Goal: Complete application form

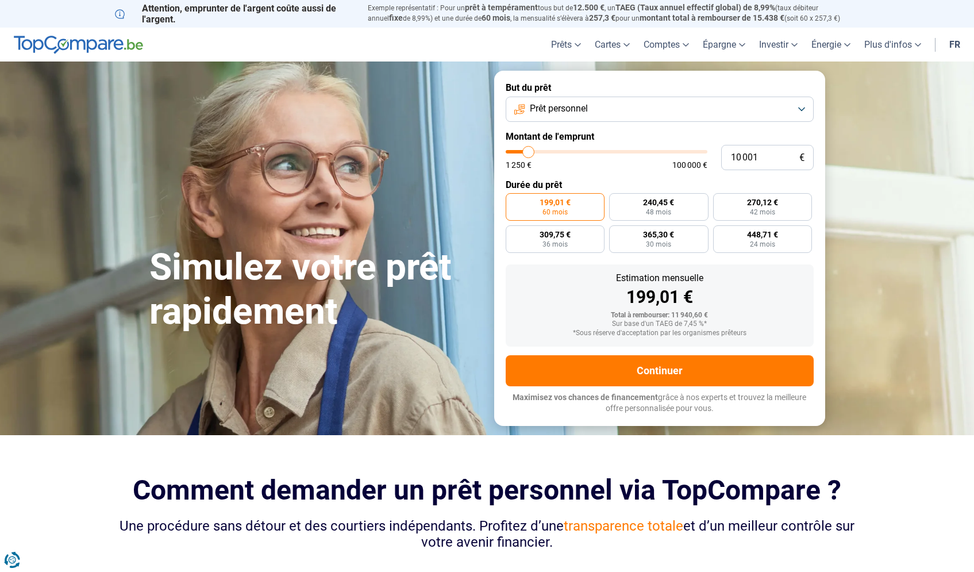
type input "10 250"
type input "10250"
type input "11 500"
type input "11500"
type input "13 000"
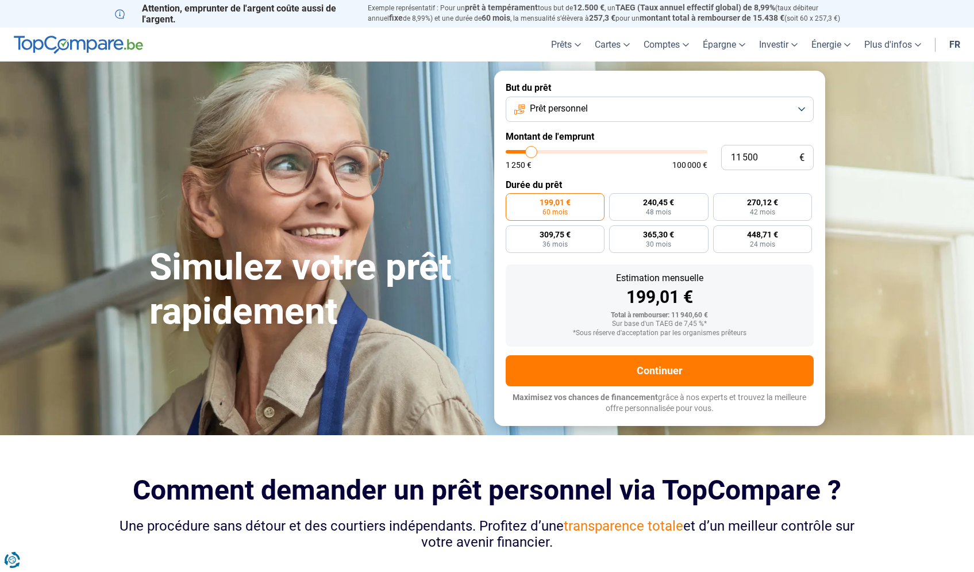
type input "13000"
type input "16 250"
type input "16250"
type input "19 750"
type input "19750"
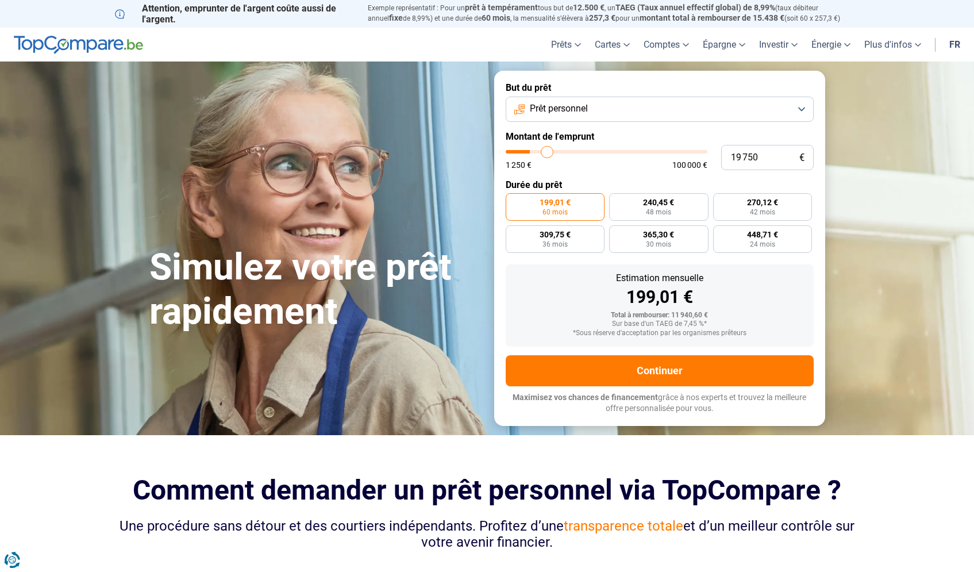
type input "22 250"
type input "22250"
type input "24 750"
type input "24750"
type input "26 750"
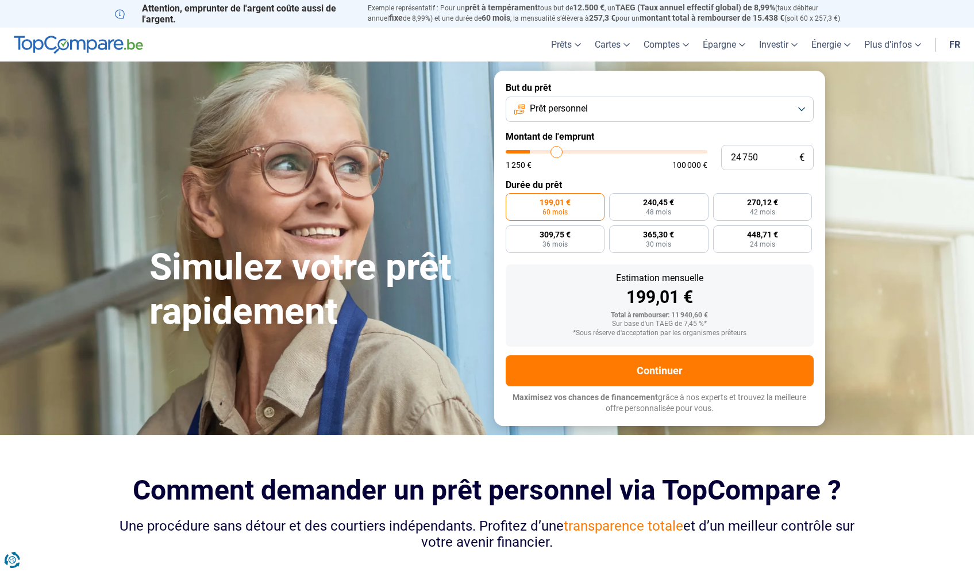
type input "26750"
type input "29 250"
type input "29250"
type input "31 750"
type input "31750"
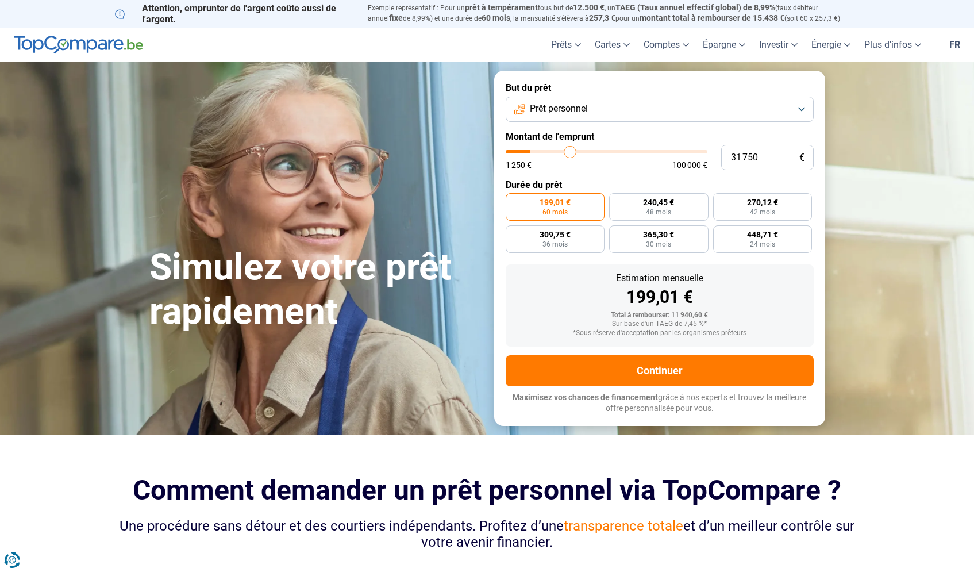
type input "35 250"
type input "35250"
type input "40 000"
type input "40000"
type input "45 000"
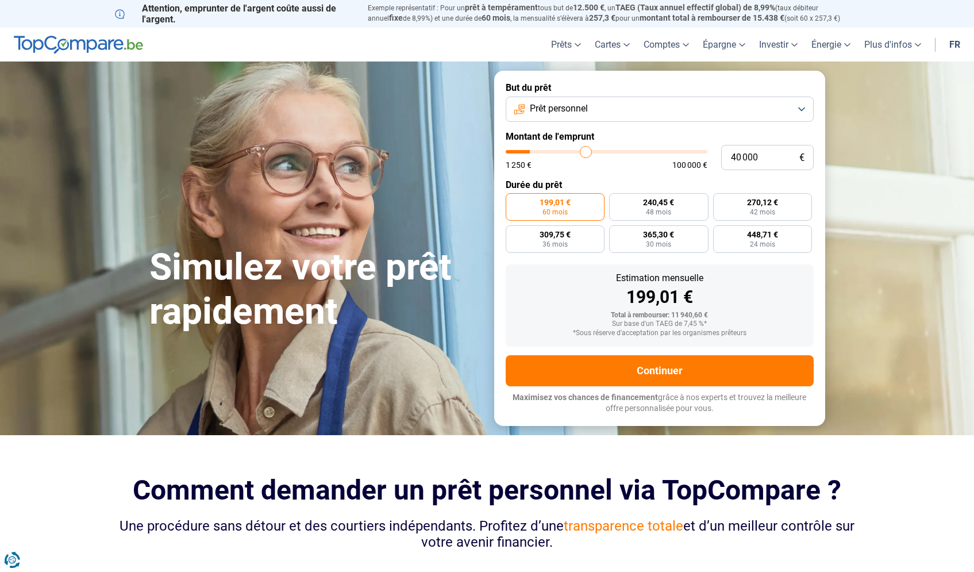
type input "45000"
type input "48 250"
type input "48250"
type input "50 500"
type input "50500"
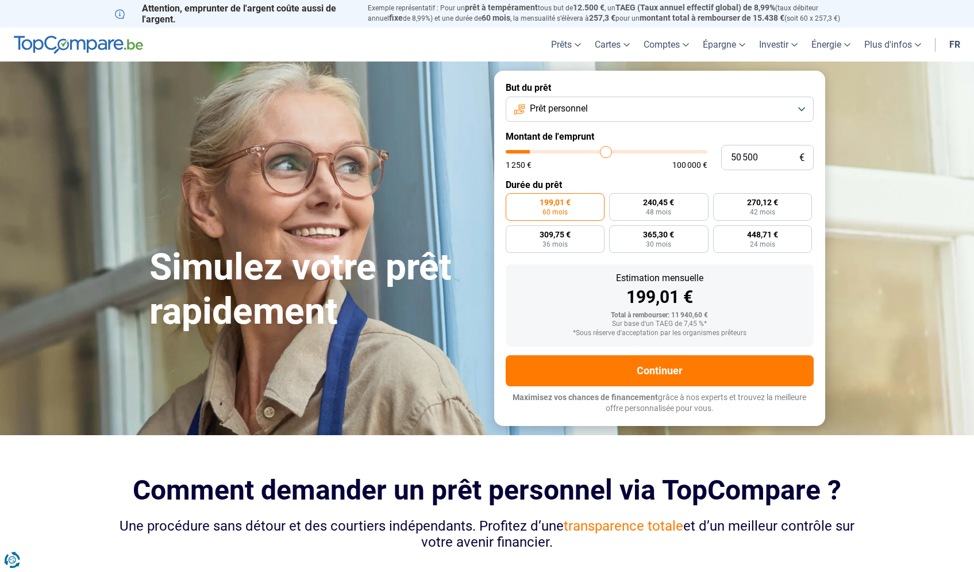
type input "52 750"
type input "52750"
type input "54 000"
type input "54000"
type input "54 750"
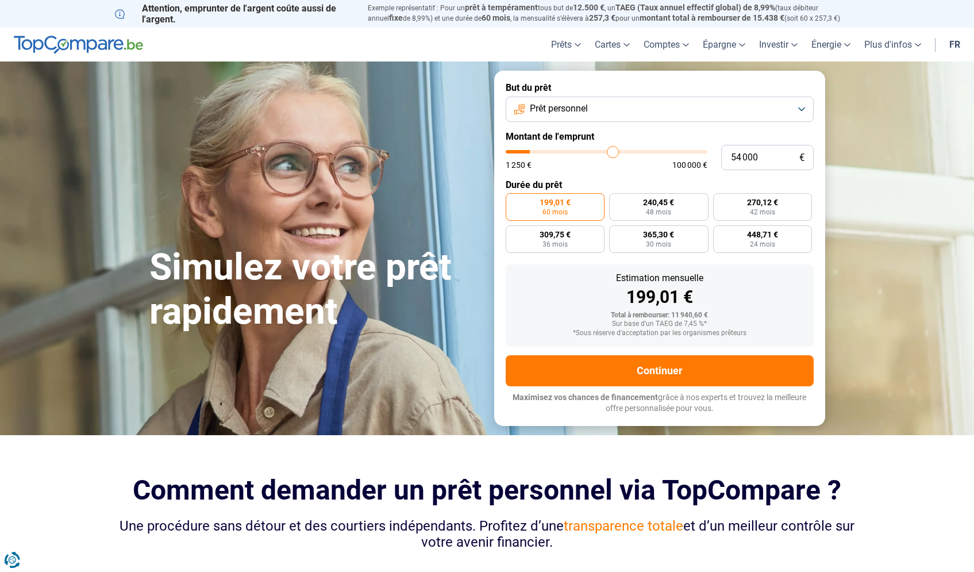
type input "54750"
type input "56 000"
type input "56000"
type input "58 000"
type input "58000"
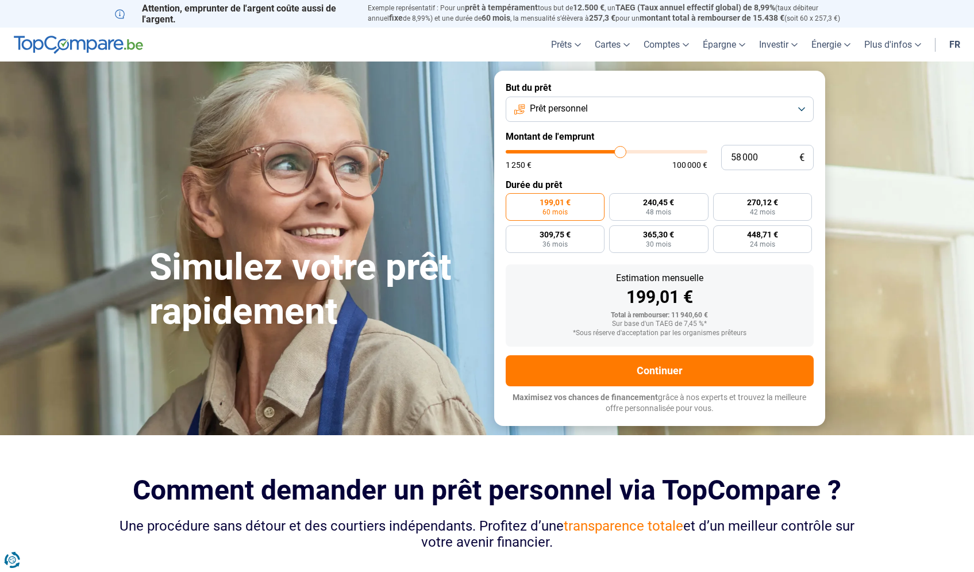
type input "61 750"
type input "61750"
type input "66 250"
type input "66250"
type input "70 750"
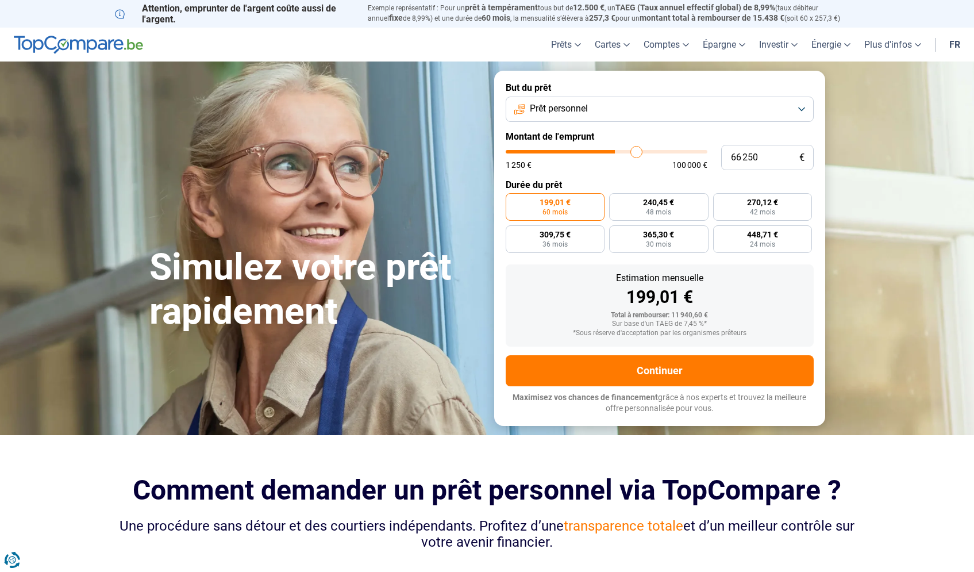
type input "70750"
type input "75 750"
type input "75750"
type input "79 500"
type input "79500"
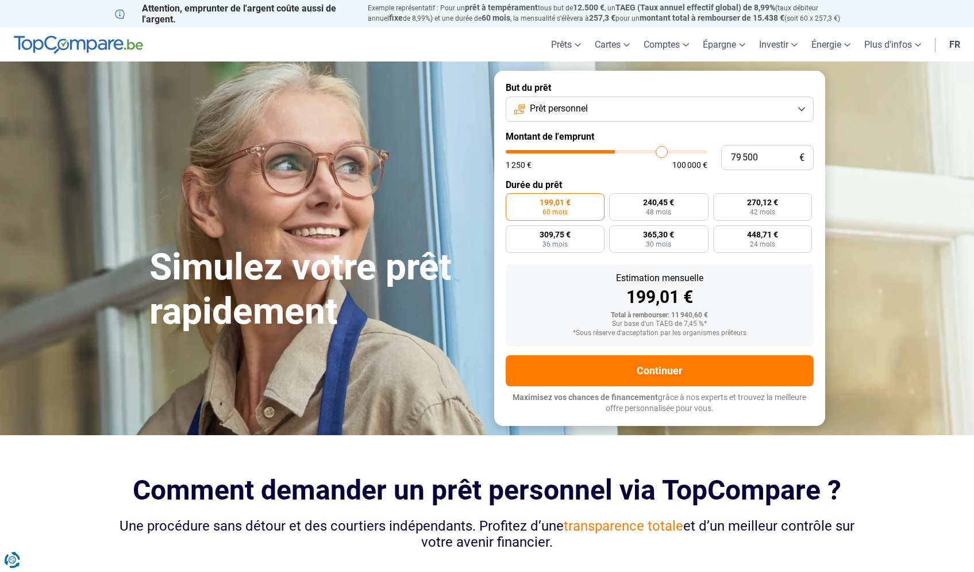
type input "81 750"
type input "81750"
type input "83 250"
type input "83250"
type input "84 250"
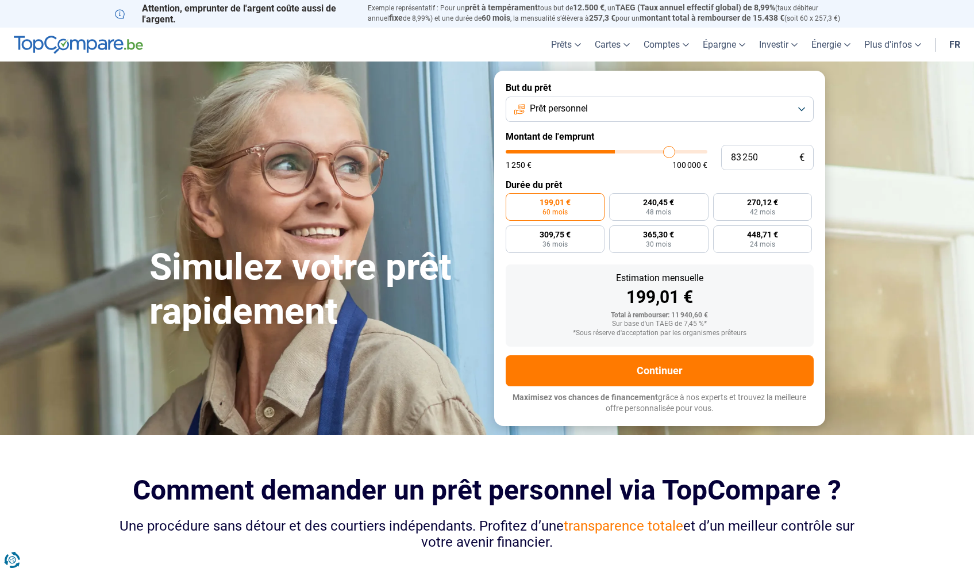
type input "84250"
type input "85 000"
type input "85000"
type input "85 500"
type input "85500"
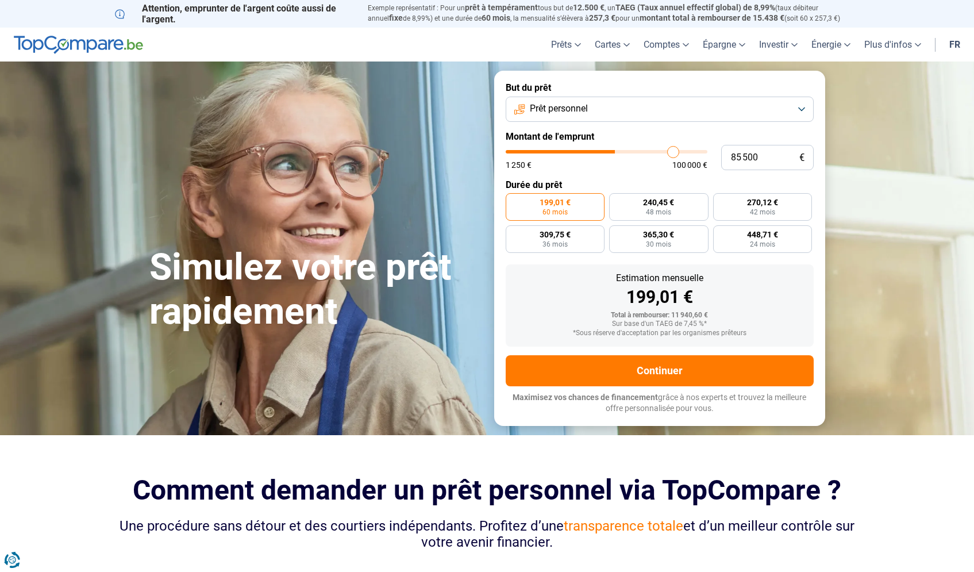
type input "85 750"
type input "85750"
type input "86 000"
type input "86000"
type input "85 750"
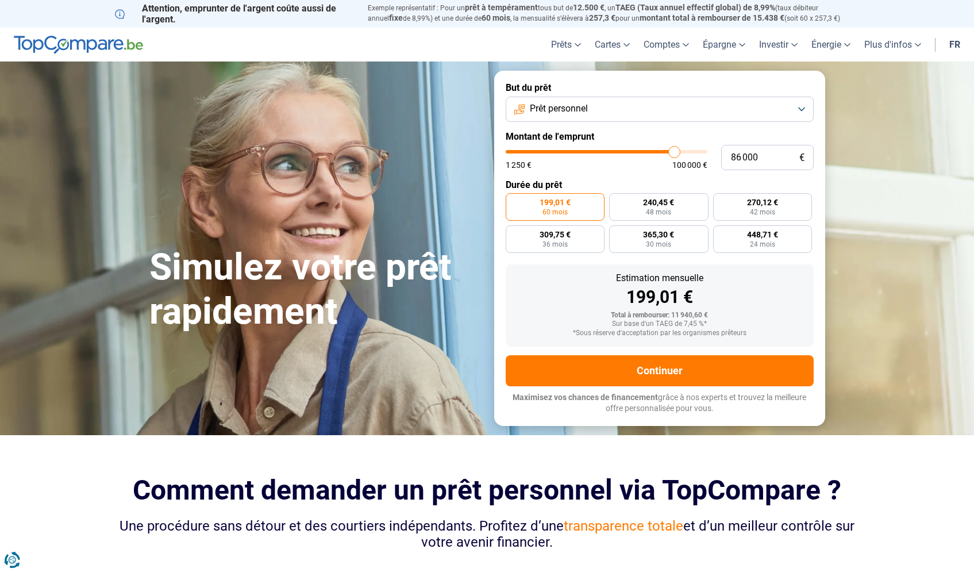
type input "85750"
type input "85 500"
type input "85500"
type input "85 250"
type input "85250"
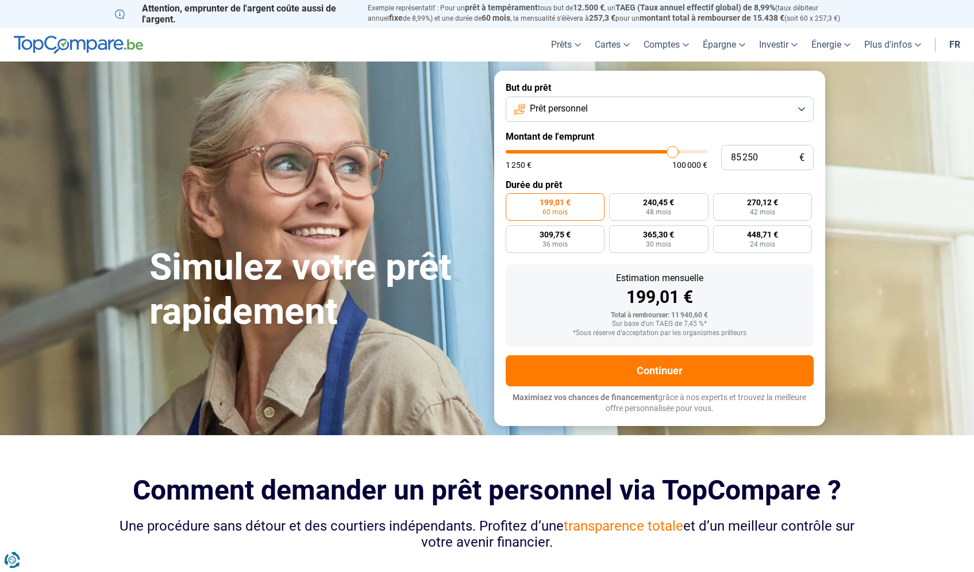
type input "85 000"
type input "85000"
type input "84 500"
type input "84500"
type input "84 000"
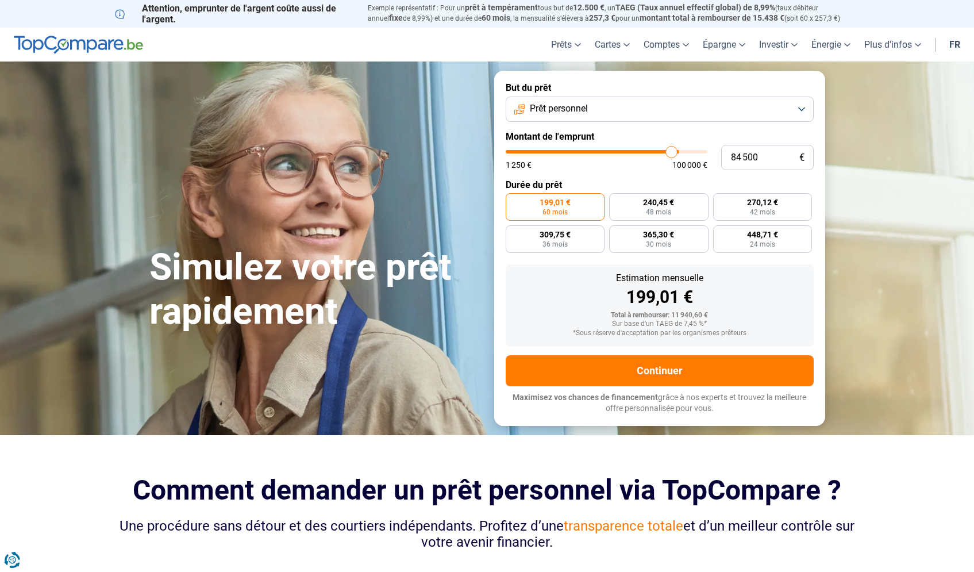
type input "84000"
type input "83 750"
type input "83750"
type input "83 000"
type input "83000"
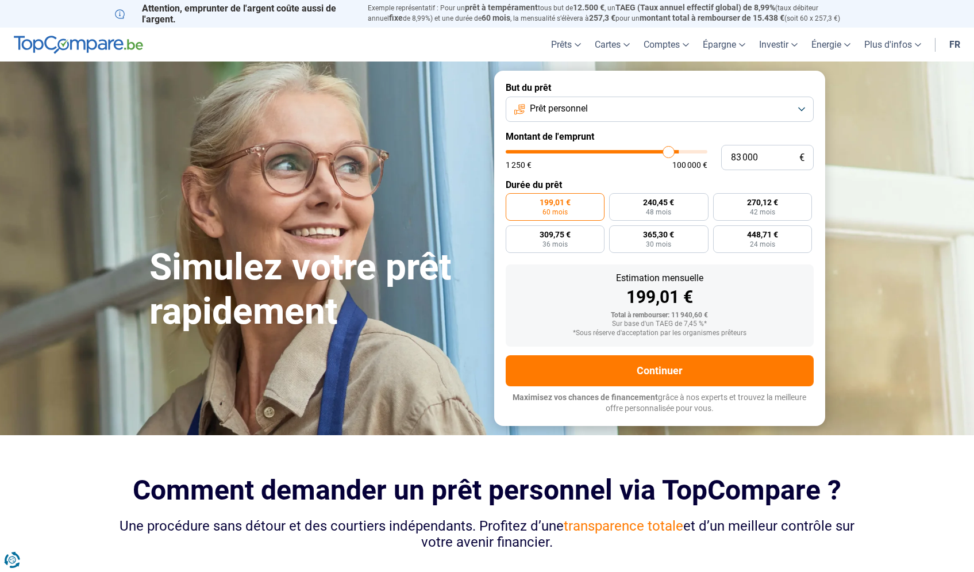
type input "82 250"
type input "82250"
type input "81 000"
type input "81000"
type input "80 000"
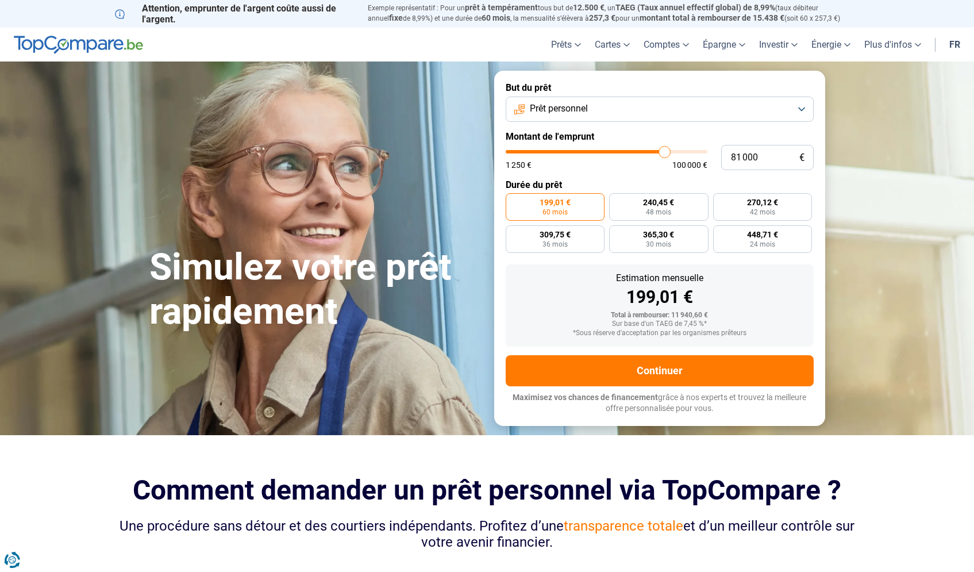
type input "80000"
type input "79 250"
type input "79250"
type input "78 500"
type input "78500"
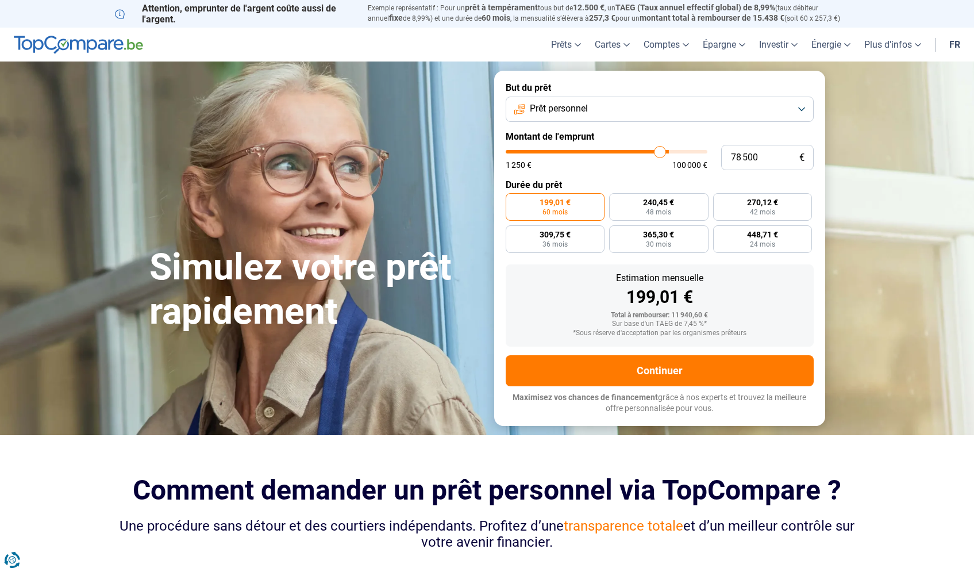
type input "78 250"
type input "78250"
type input "78 000"
type input "78000"
type input "77 750"
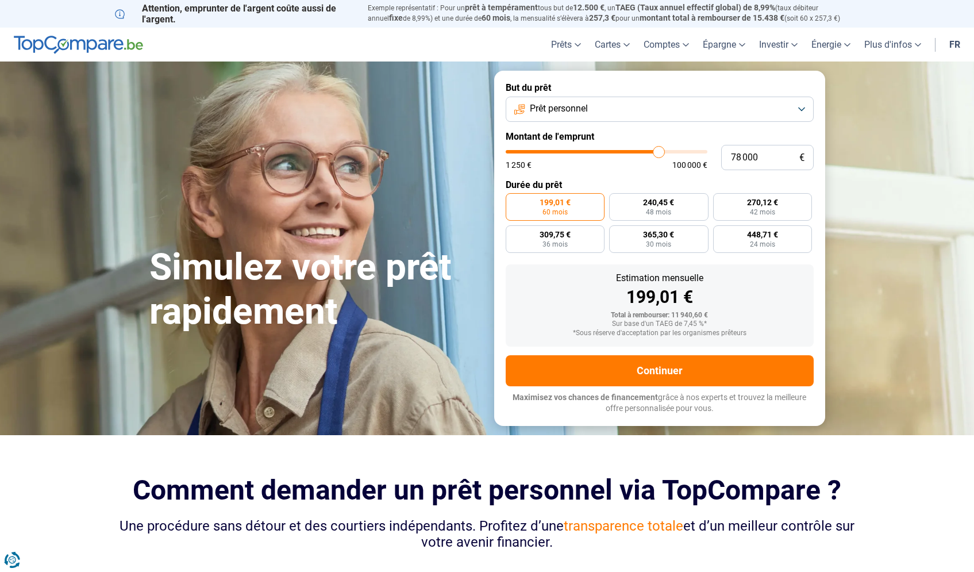
type input "77750"
type input "77 250"
type input "77250"
type input "77 000"
type input "77000"
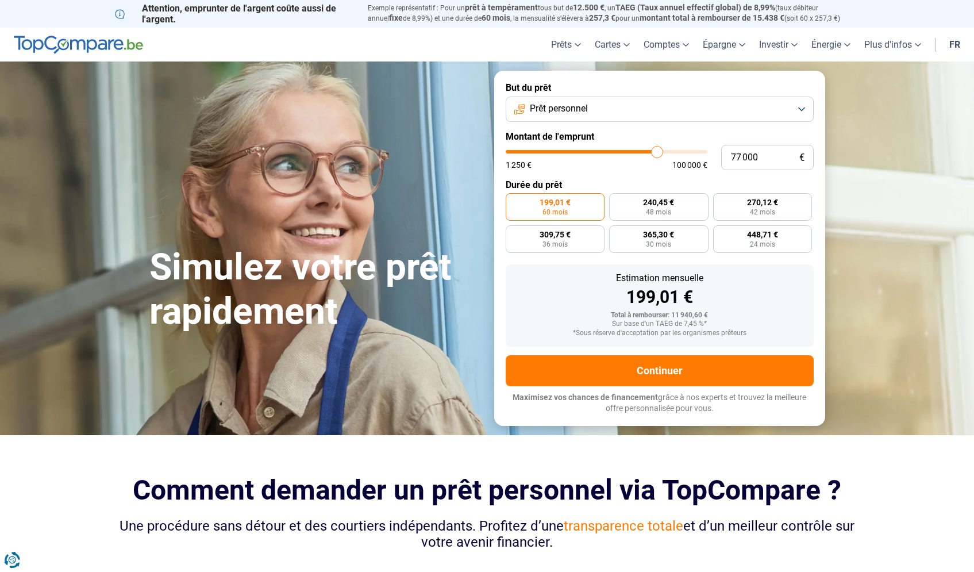
type input "76 500"
type input "76500"
type input "75 500"
type input "75500"
type input "75 000"
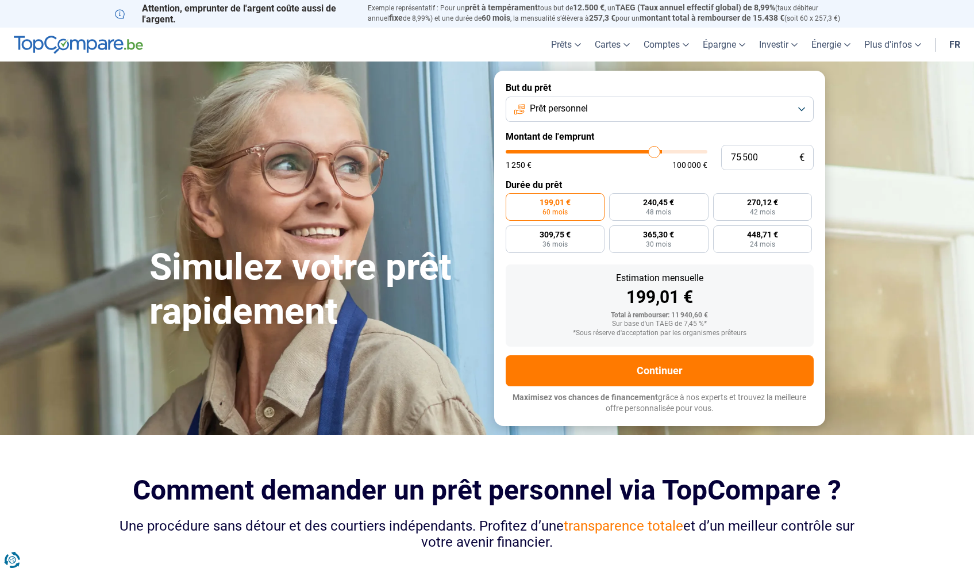
type input "75000"
type input "74 250"
type input "74250"
type input "73 750"
type input "73750"
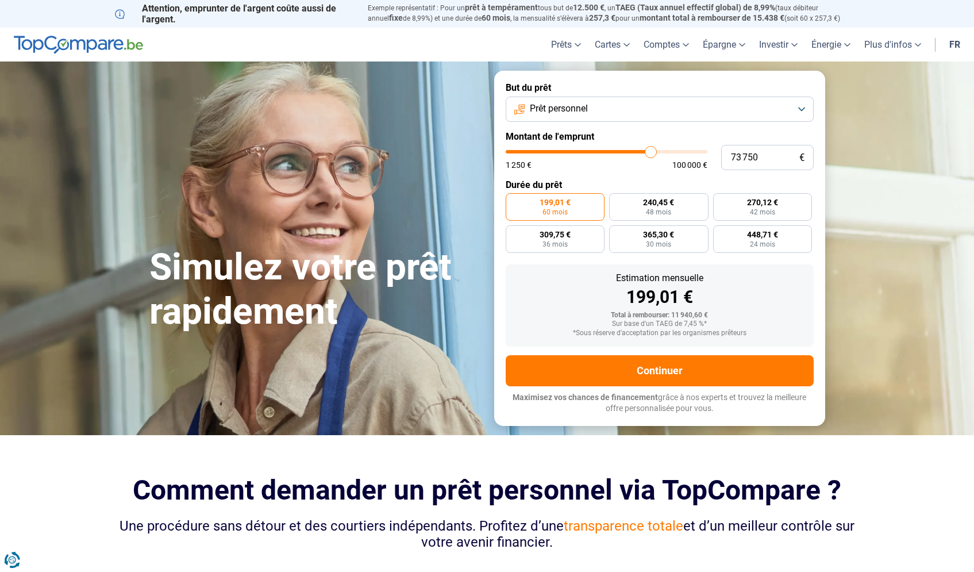
type input "73 500"
type input "73500"
type input "73 250"
type input "73250"
type input "72 750"
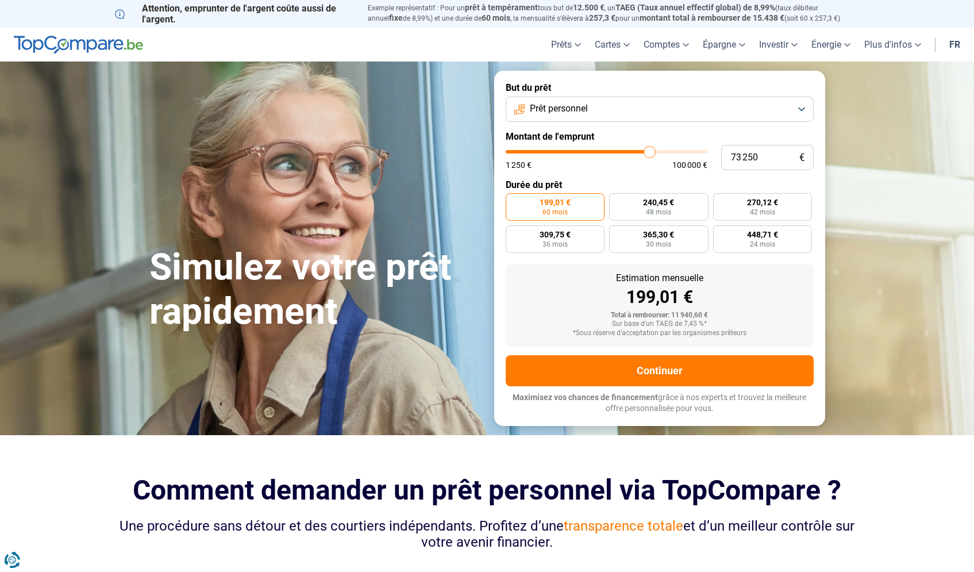
type input "72750"
type input "72 500"
type input "72500"
type input "72 750"
type input "72750"
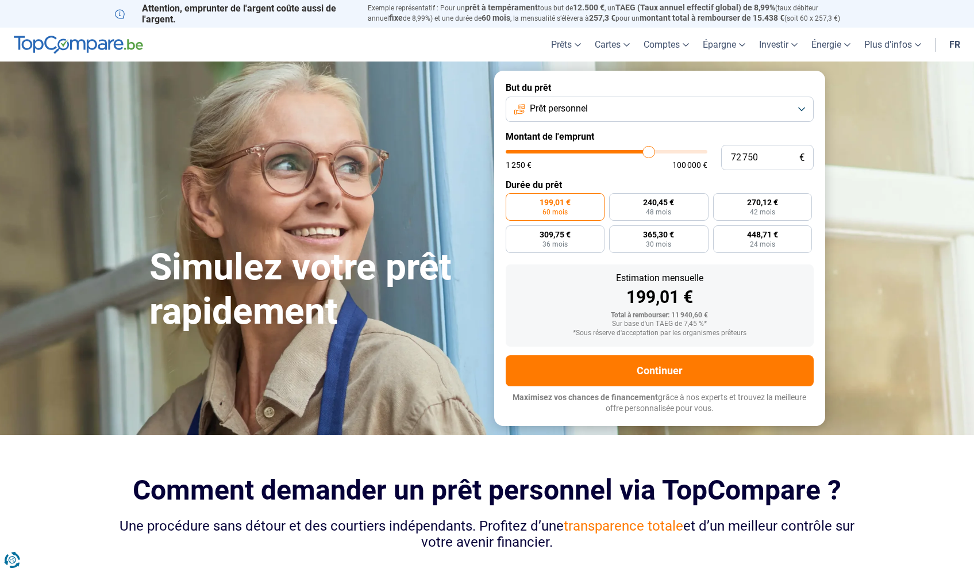
type input "73 000"
type input "73000"
type input "73 250"
type input "73250"
type input "73 750"
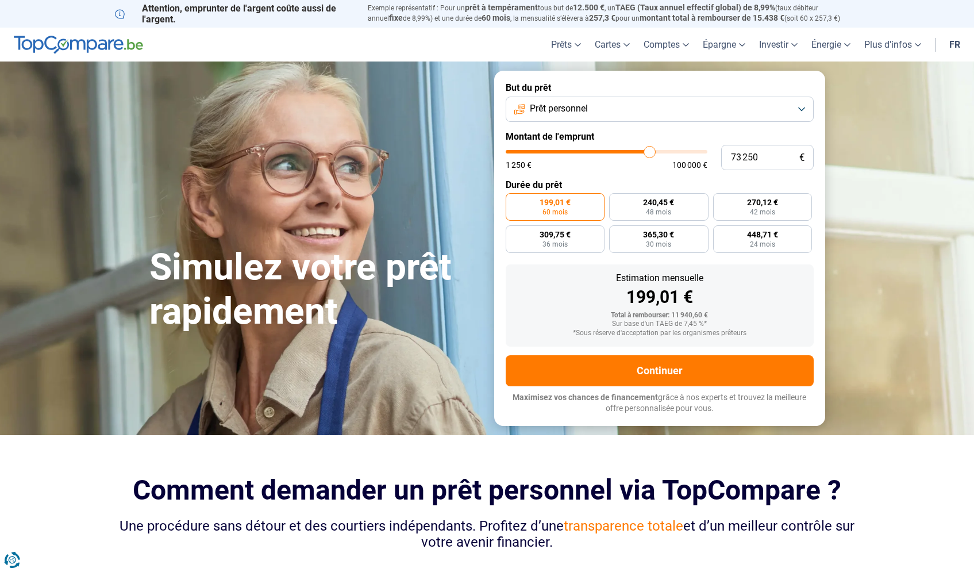
type input "73750"
type input "74 000"
type input "74000"
type input "74 250"
type input "74250"
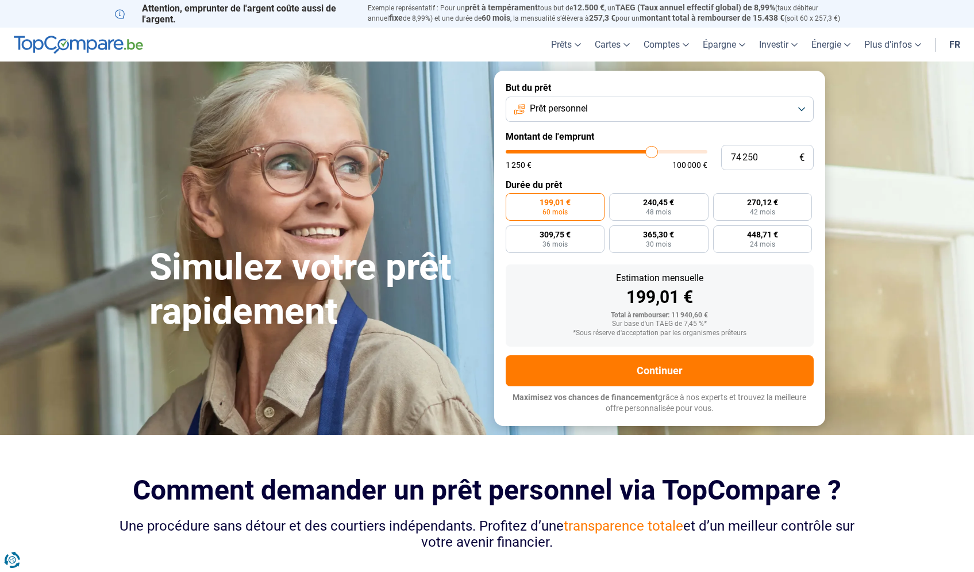
type input "74 500"
type input "74500"
type input "74 750"
type input "74750"
type input "75 250"
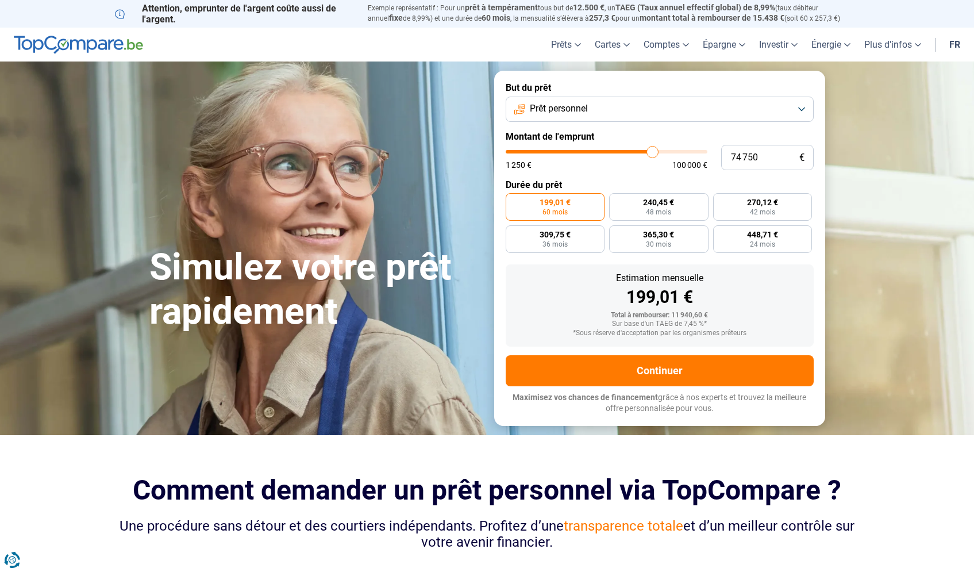
type input "75250"
type input "75 500"
type input "75500"
type input "75 750"
type input "75750"
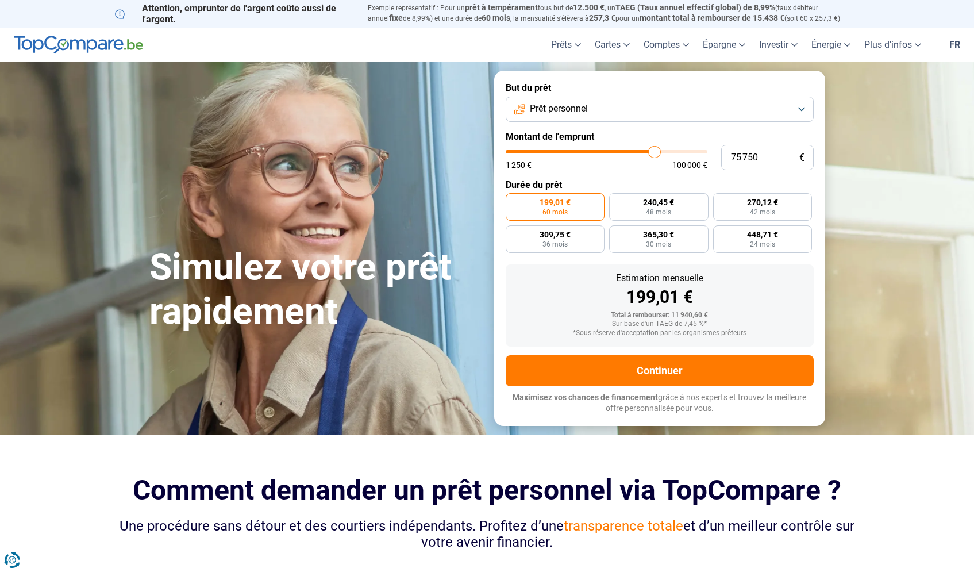
type input "76 000"
type input "76000"
type input "76 250"
type input "76250"
type input "76 750"
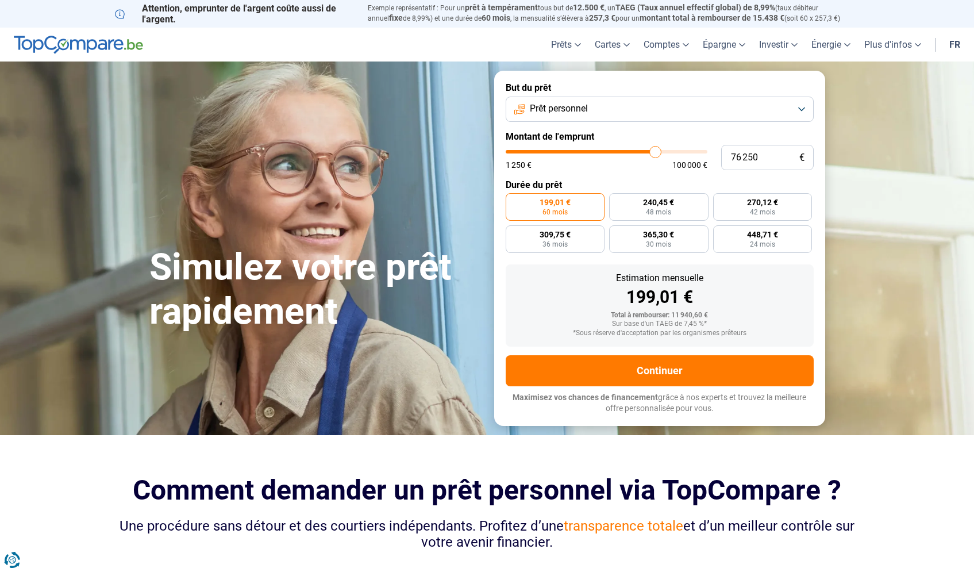
type input "76750"
type input "77 000"
type input "77000"
type input "77 250"
type input "77250"
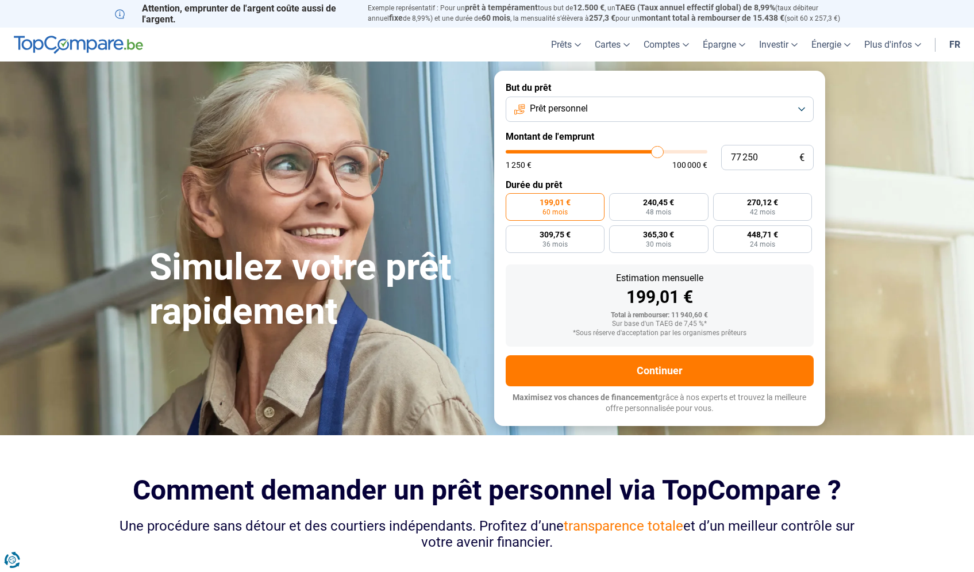
type input "77 750"
type input "77750"
type input "78 000"
type input "78000"
type input "78 250"
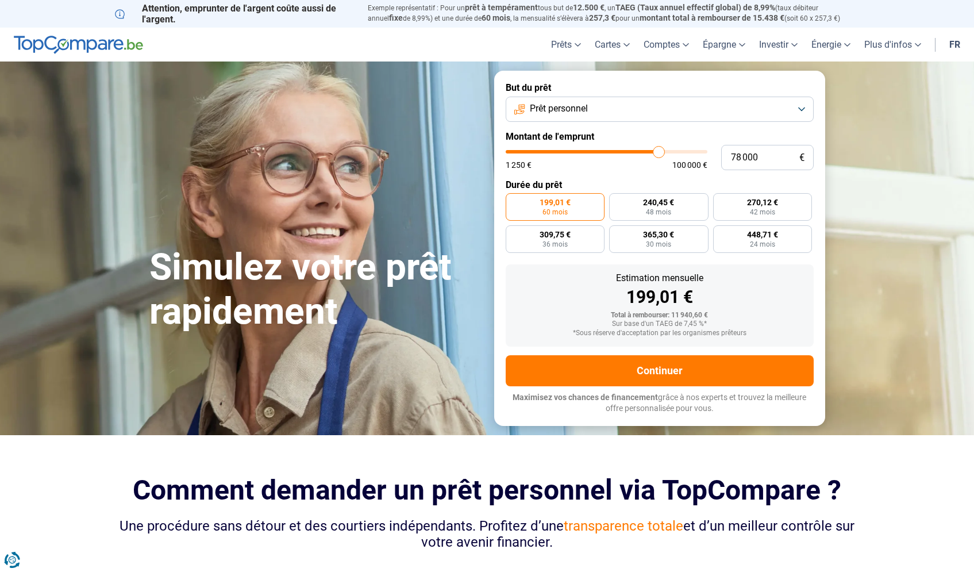
type input "78250"
type input "78 500"
type input "78500"
type input "78 750"
type input "78750"
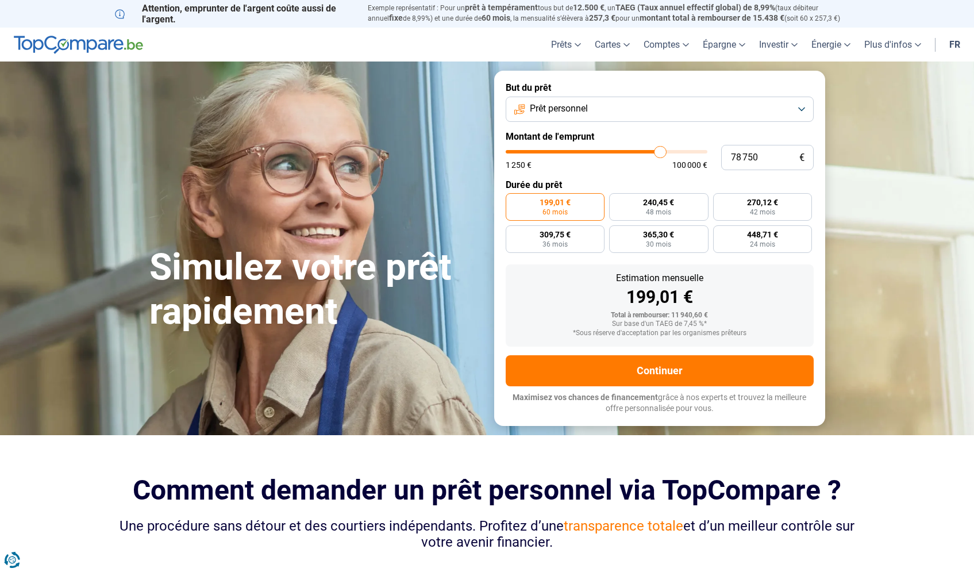
type input "79 500"
type input "79500"
type input "79 750"
type input "79750"
type input "80 000"
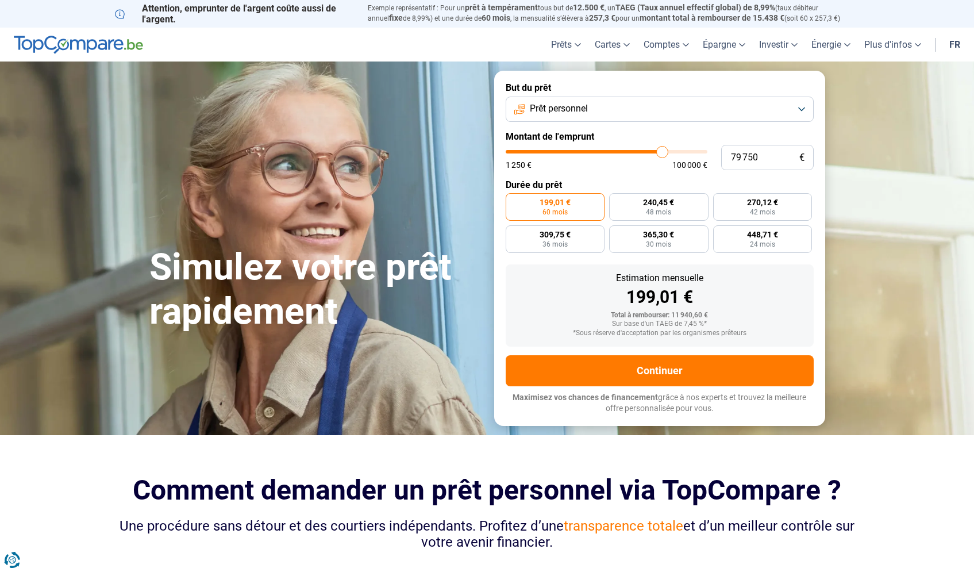
type input "80000"
type input "80 250"
type input "80250"
type input "80 000"
type input "80000"
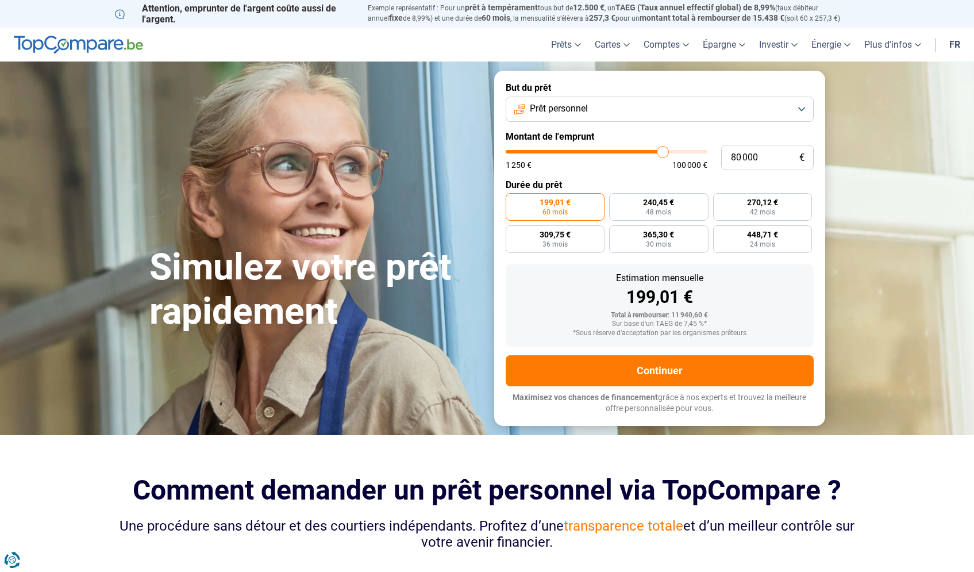
type input "79 750"
type input "79750"
type input "79 500"
type input "79500"
type input "79 250"
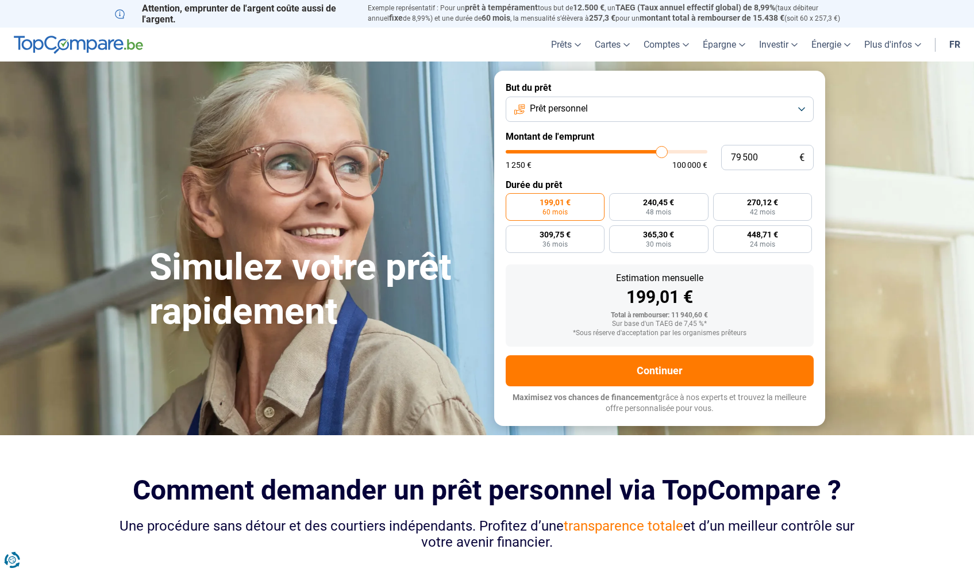
type input "79250"
type input "78 750"
type input "78750"
type input "79 250"
type input "79250"
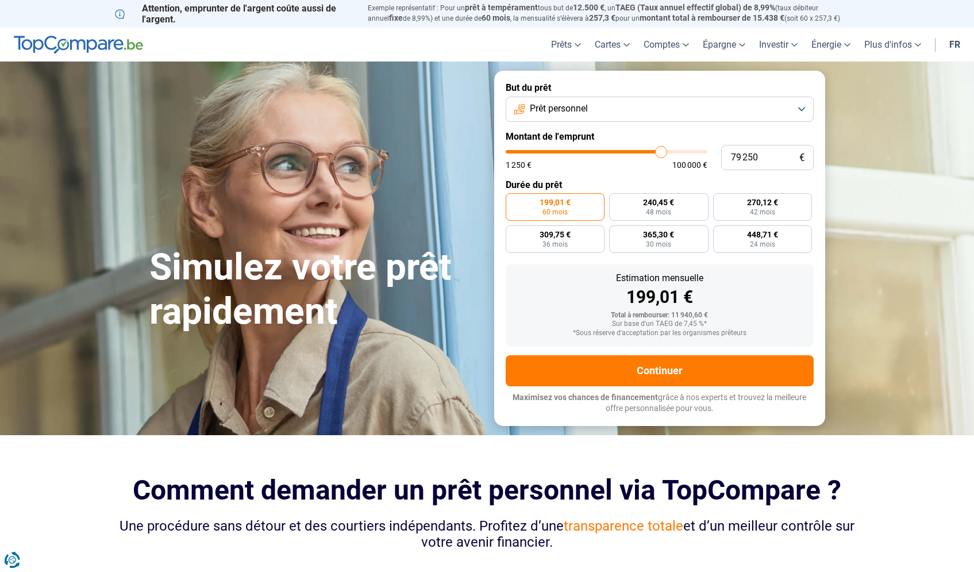
type input "79 500"
type input "79500"
type input "79 750"
type input "79750"
type input "80 000"
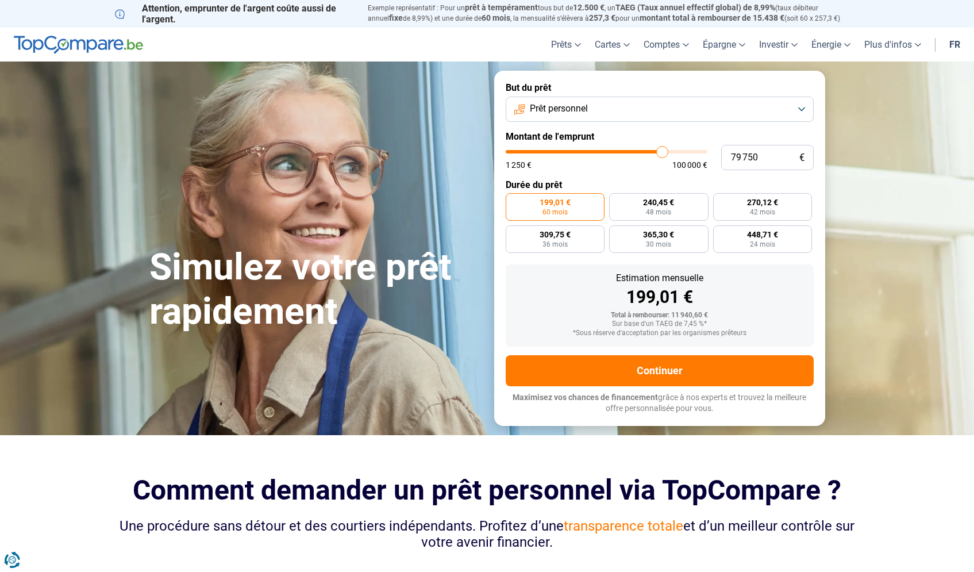
type input "80000"
type input "80 250"
type input "80250"
type input "80 750"
type input "80750"
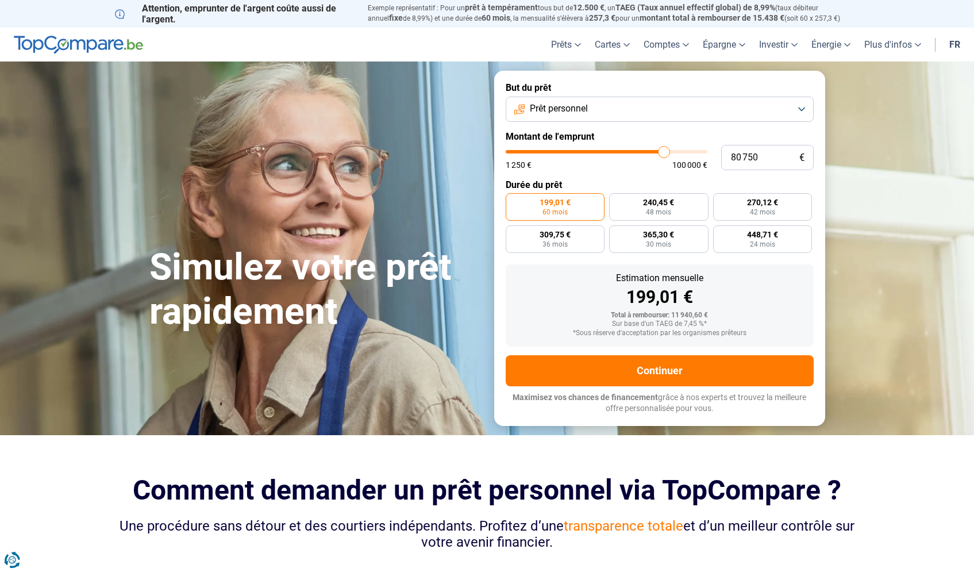
type input "81 500"
type input "81500"
type input "82 750"
type input "82750"
type input "84 500"
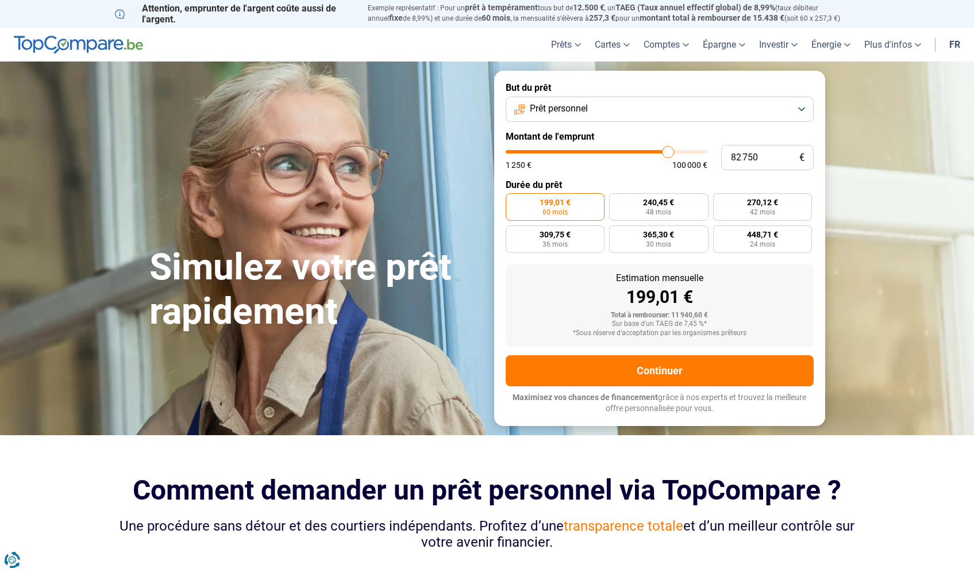
type input "84500"
type input "86 000"
type input "86000"
type input "88 000"
type input "88000"
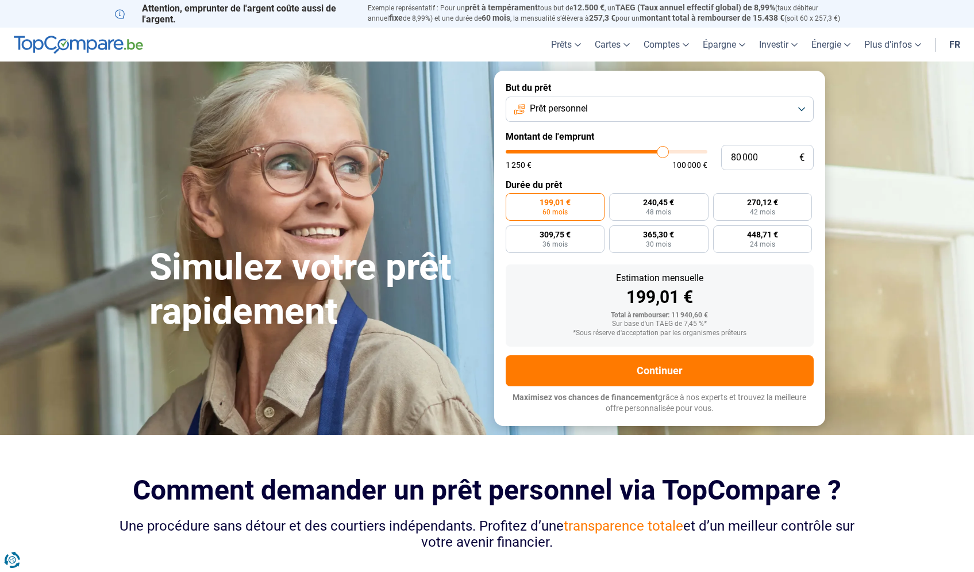
drag, startPoint x: 529, startPoint y: 151, endPoint x: 663, endPoint y: 164, distance: 134.6
click at [663, 164] on div "1 250 € 100 000 €" at bounding box center [607, 159] width 202 height 19
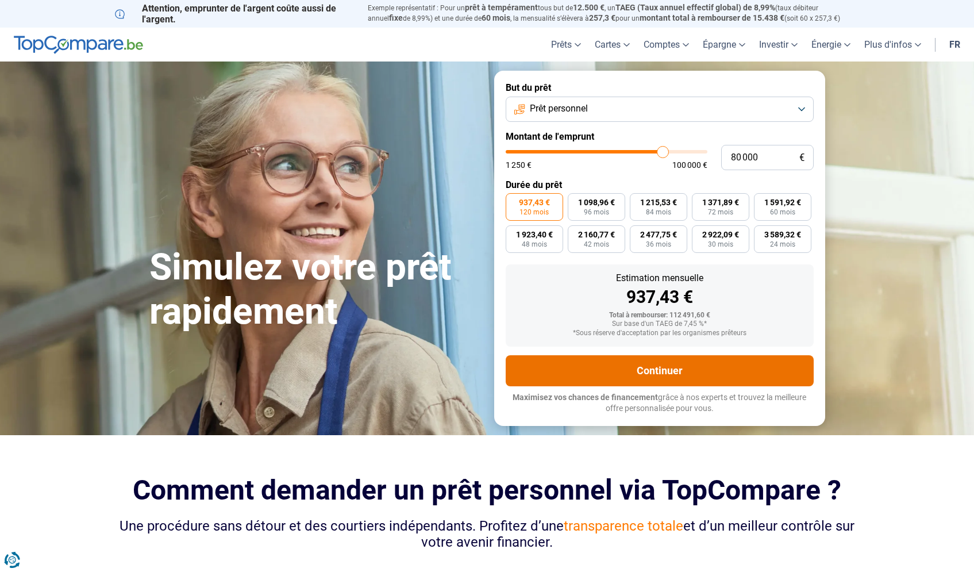
click at [661, 370] on button "Continuer" at bounding box center [660, 370] width 308 height 31
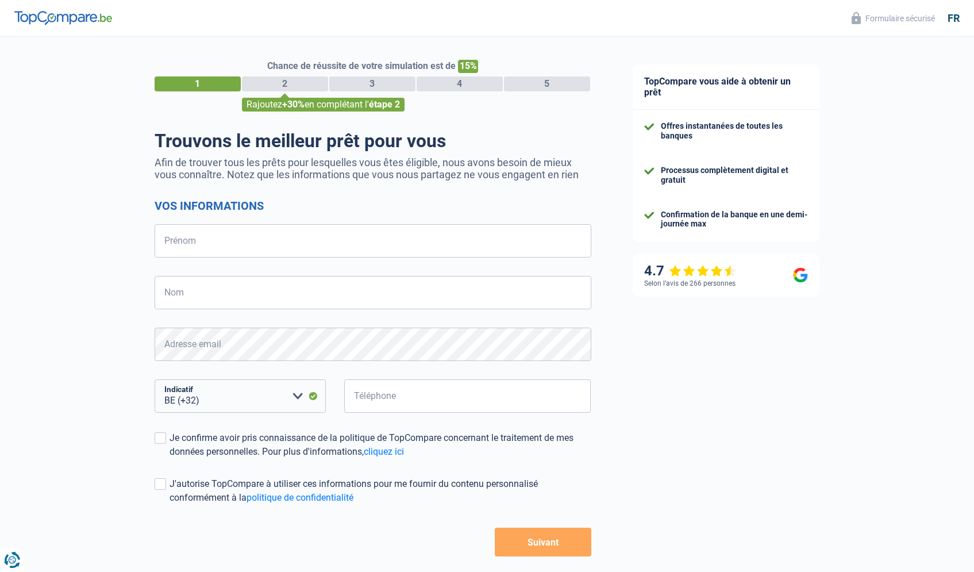
select select "32"
type input "Ali"
type input "Arrass"
type input "489522615"
click at [211, 442] on div "Je confirme avoir pris connaissance de la politique de TopCompare concernant le…" at bounding box center [381, 445] width 422 height 28
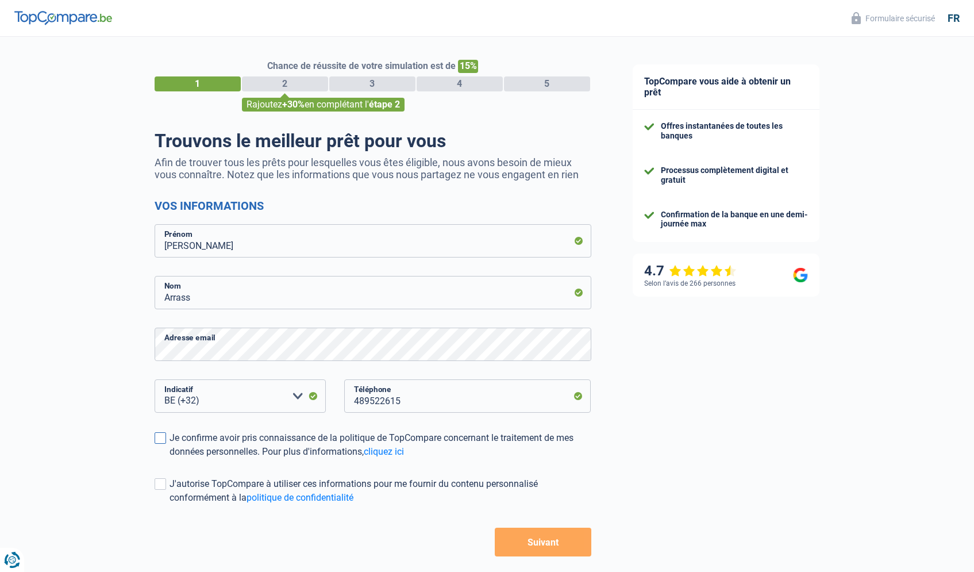
click at [170, 459] on input "Je confirme avoir pris connaissance de la politique de TopCompare concernant le…" at bounding box center [170, 459] width 0 height 0
click at [514, 537] on button "Suivant" at bounding box center [543, 542] width 96 height 29
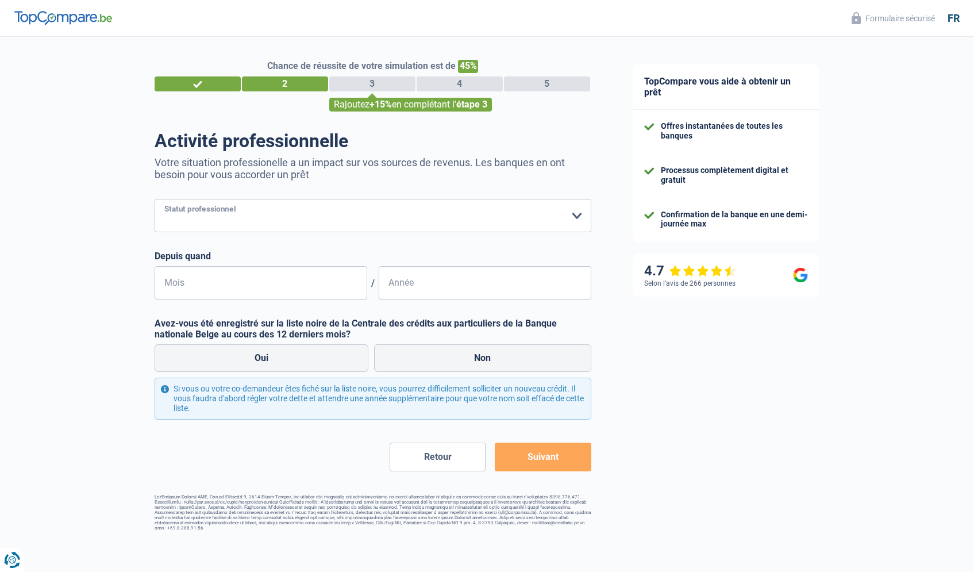
select select "independent"
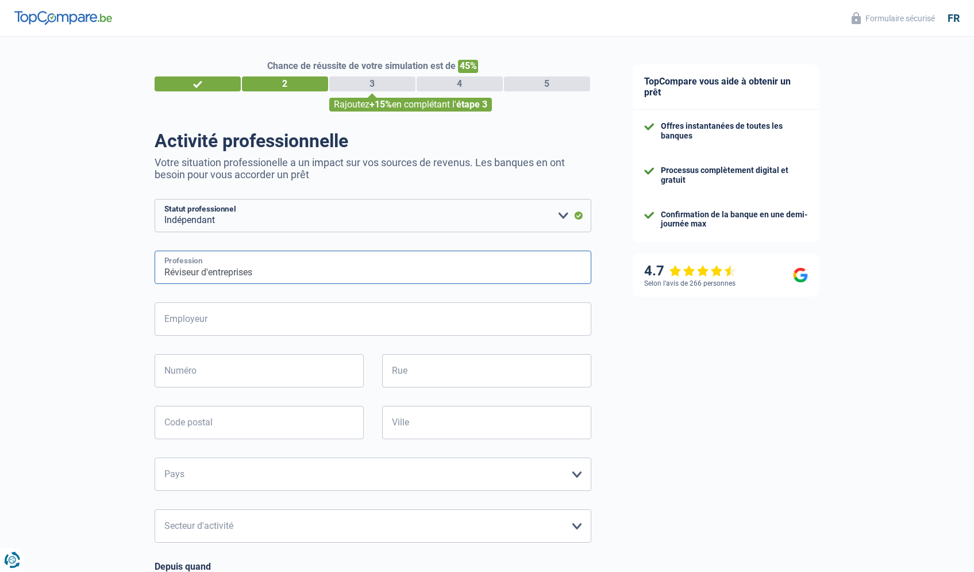
type input "Réviseur d'entreprises"
type input "E"
type input "ALI ARRASS BEDRIJFSREVISOR"
type input "1"
type input "154"
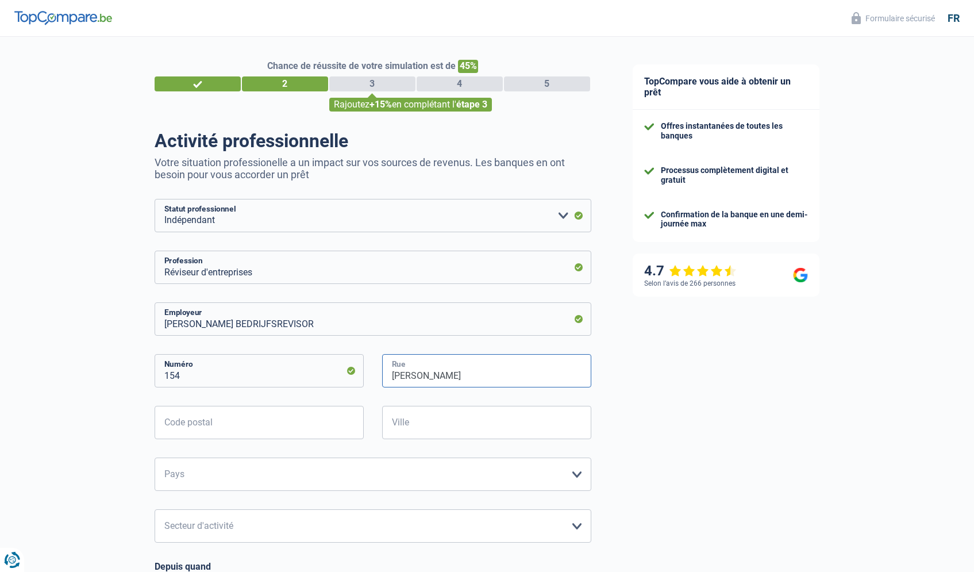
type input "Emiel Vanderveldestraat"
type input "2830"
type input "B"
type input "Willebroek"
click at [270, 323] on input "ALI ARRASS BEDRIJFSREVISOR" at bounding box center [373, 318] width 437 height 33
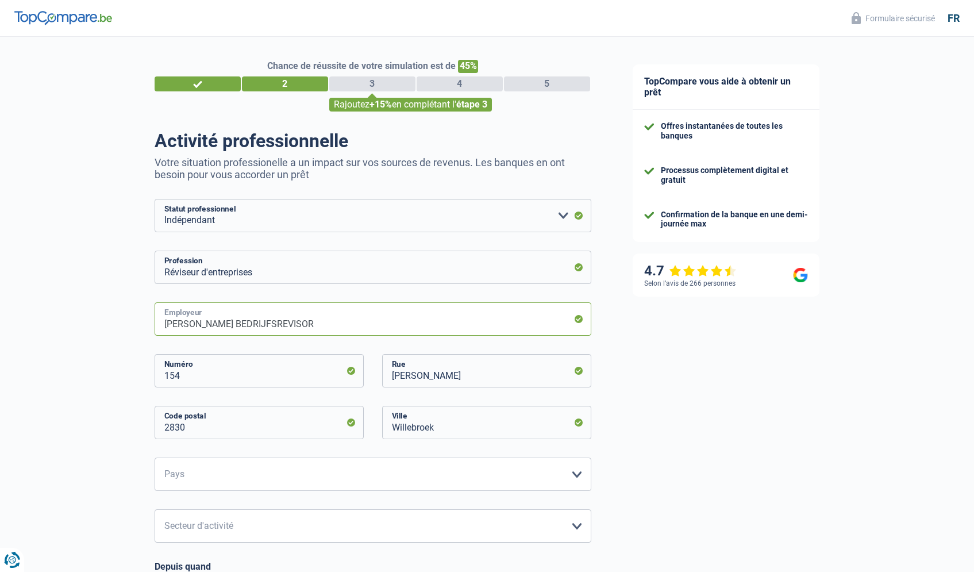
click at [270, 323] on input "ALI ARRASS BEDRIJFSREVISOR" at bounding box center [373, 318] width 437 height 33
type input "EY Réviseurs d'Entreprises"
select select "BE"
select select "bigCompanies"
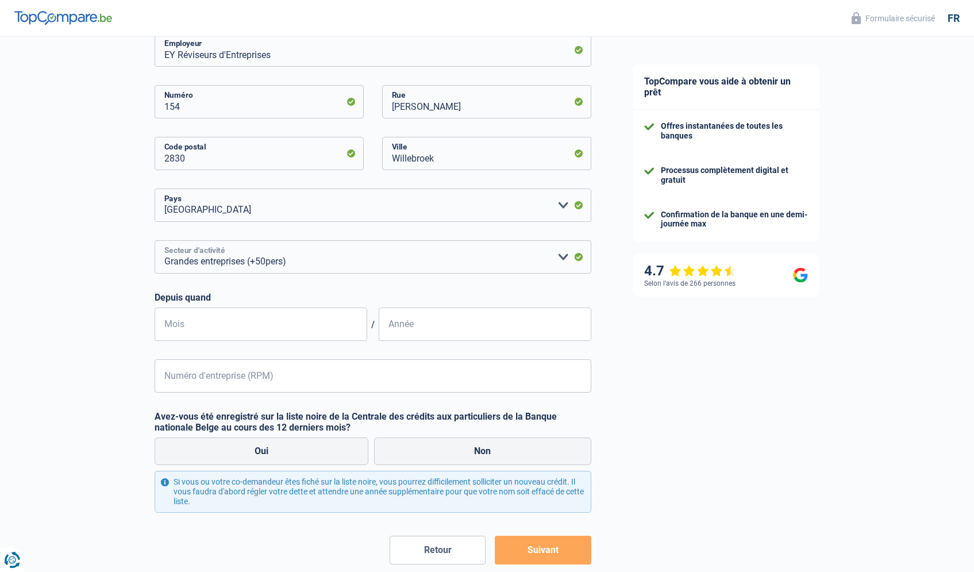
scroll to position [270, 0]
click at [315, 317] on input "Mois" at bounding box center [261, 322] width 213 height 33
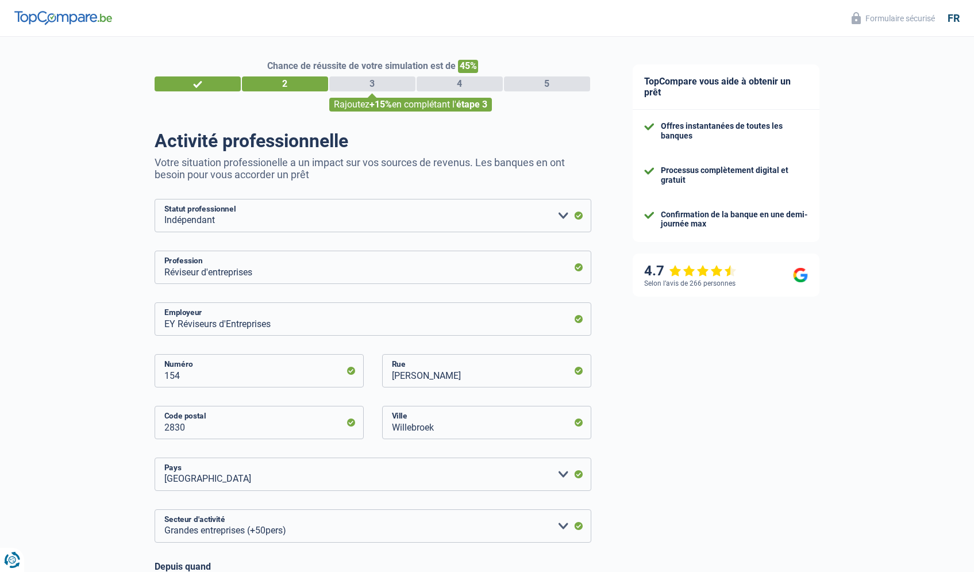
scroll to position [0, 0]
click at [266, 327] on input "EY Réviseurs d'Entreprises" at bounding box center [373, 318] width 437 height 33
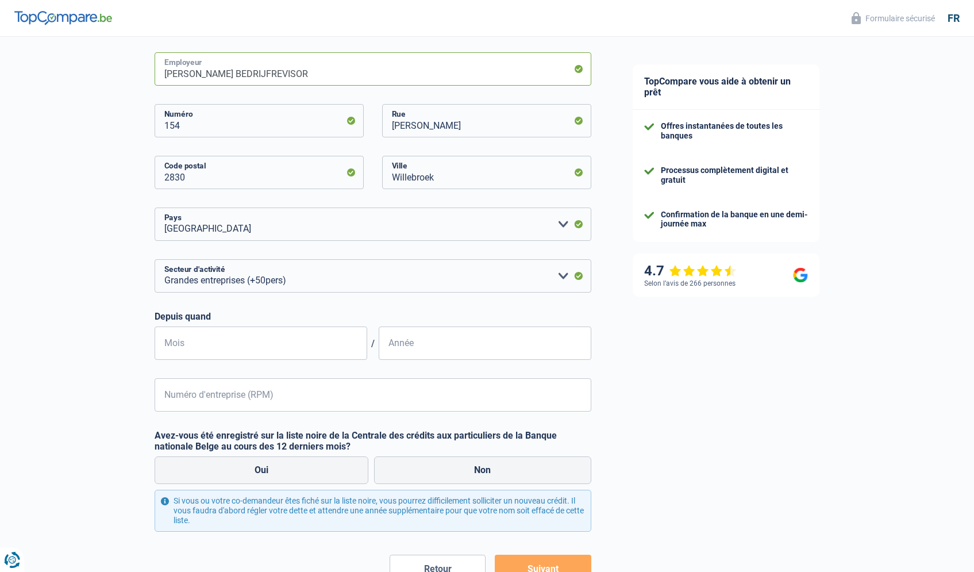
scroll to position [256, 0]
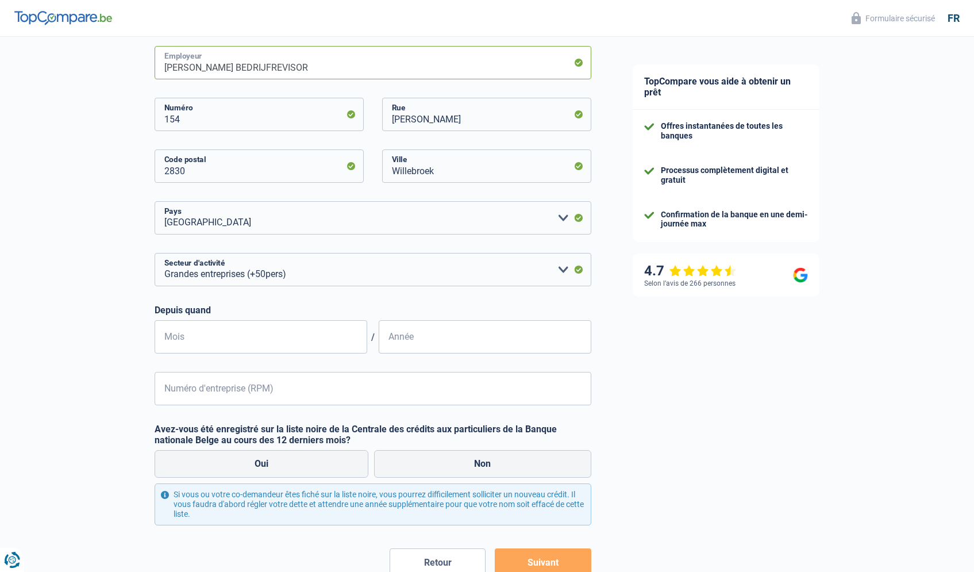
type input "ALI ARRASS BEDRIJFREVISOR"
click at [298, 341] on input "Mois" at bounding box center [261, 336] width 213 height 33
type input "0"
type input "10"
type input "2"
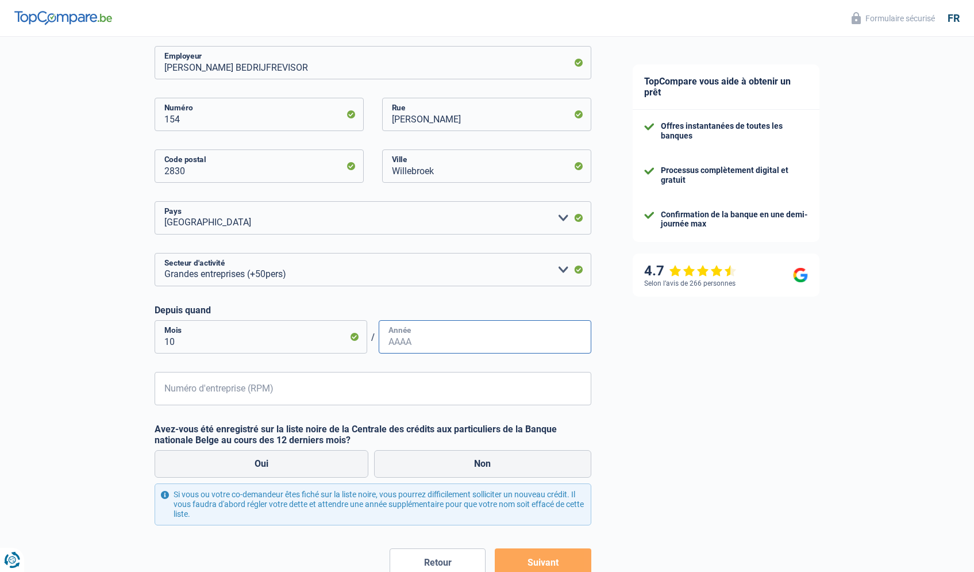
click at [404, 333] on input "Année" at bounding box center [485, 336] width 213 height 33
type input "2023"
click at [283, 402] on input "Numéro d'entreprise (RPM)" at bounding box center [373, 388] width 437 height 33
type input "1000175215"
click at [437, 459] on label "Non" at bounding box center [482, 464] width 217 height 28
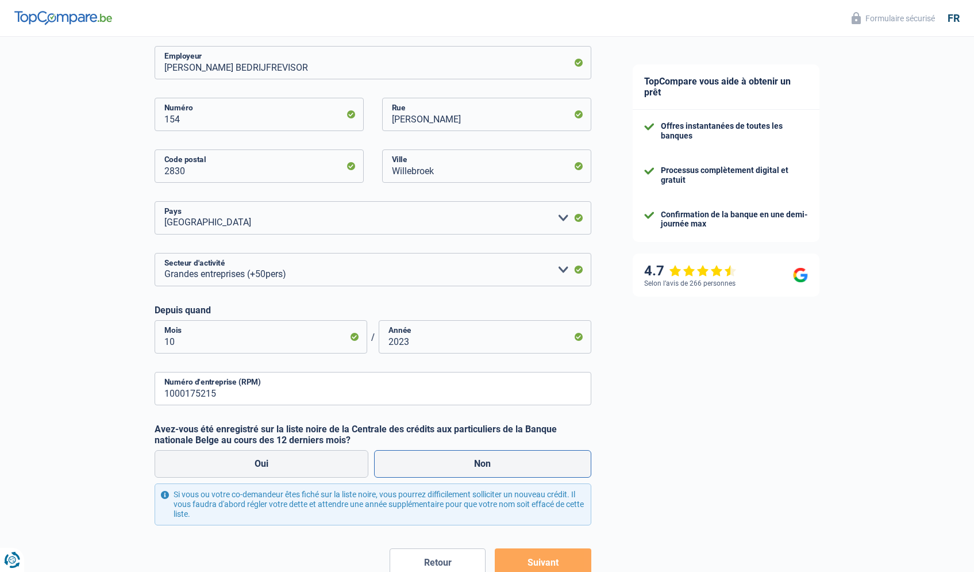
click at [437, 459] on input "Non" at bounding box center [482, 464] width 217 height 28
radio input "true"
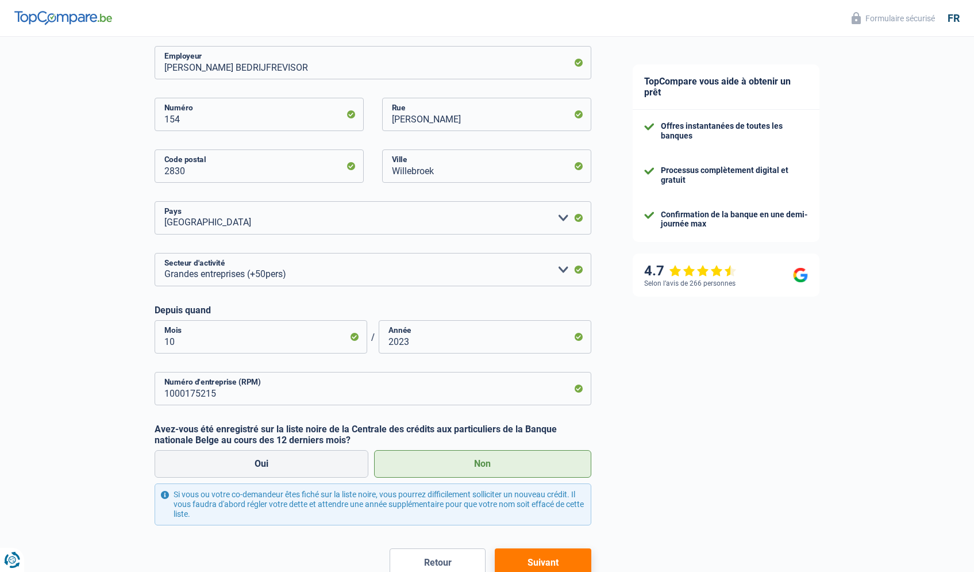
click at [567, 561] on button "Suivant" at bounding box center [543, 562] width 96 height 29
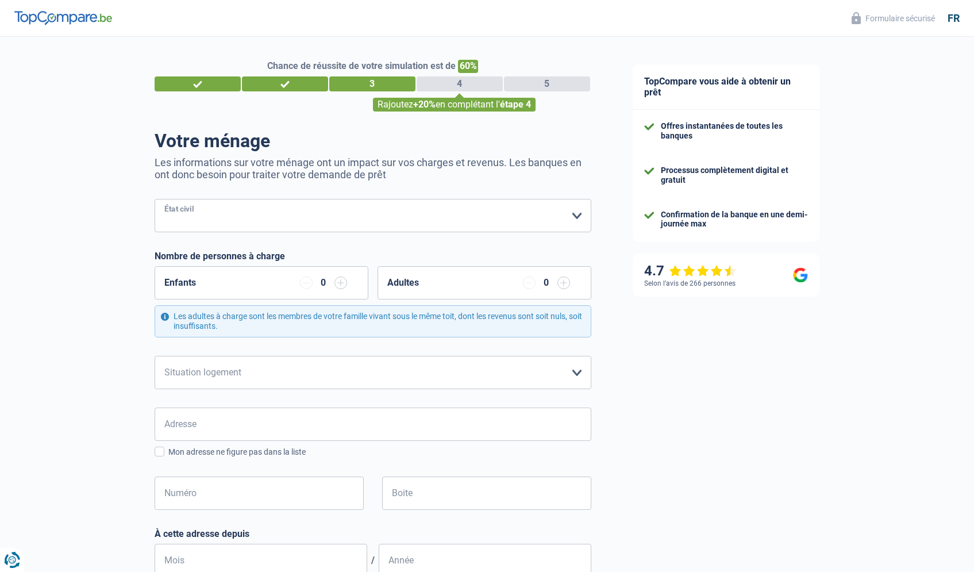
select select "married"
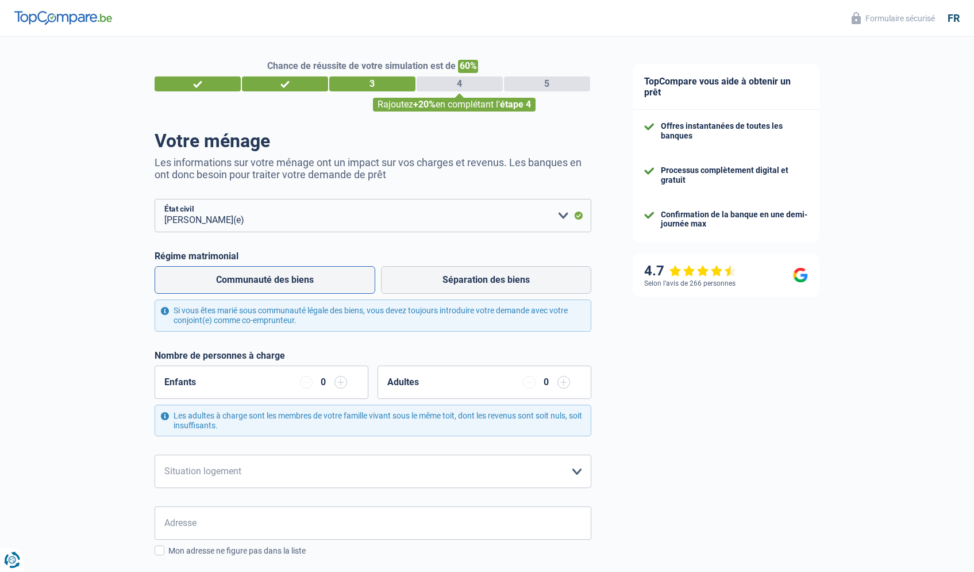
click at [289, 278] on label "Communauté des biens" at bounding box center [265, 280] width 221 height 28
click at [289, 278] on input "Communauté des biens" at bounding box center [265, 280] width 221 height 28
radio input "true"
click at [339, 383] on input "button" at bounding box center [341, 382] width 13 height 13
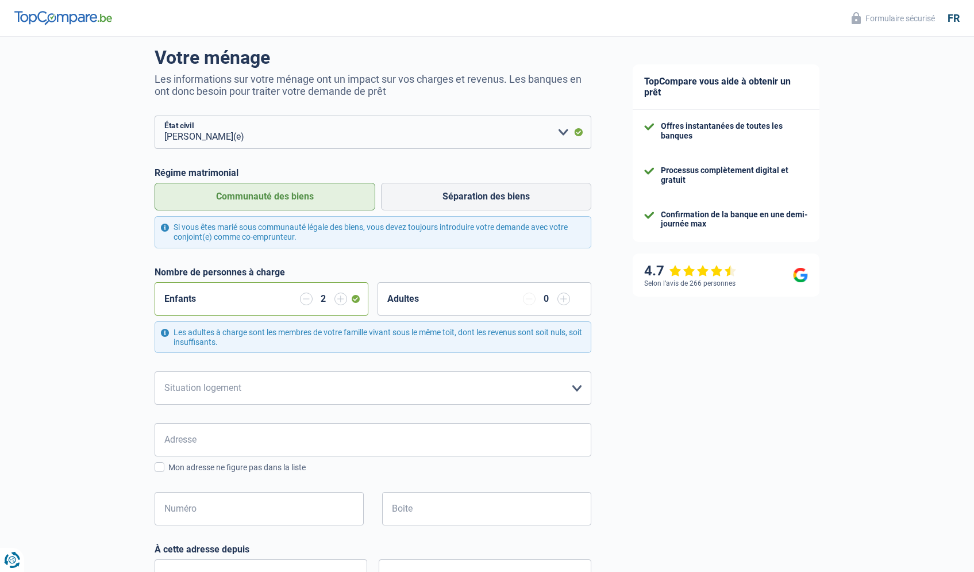
scroll to position [91, 0]
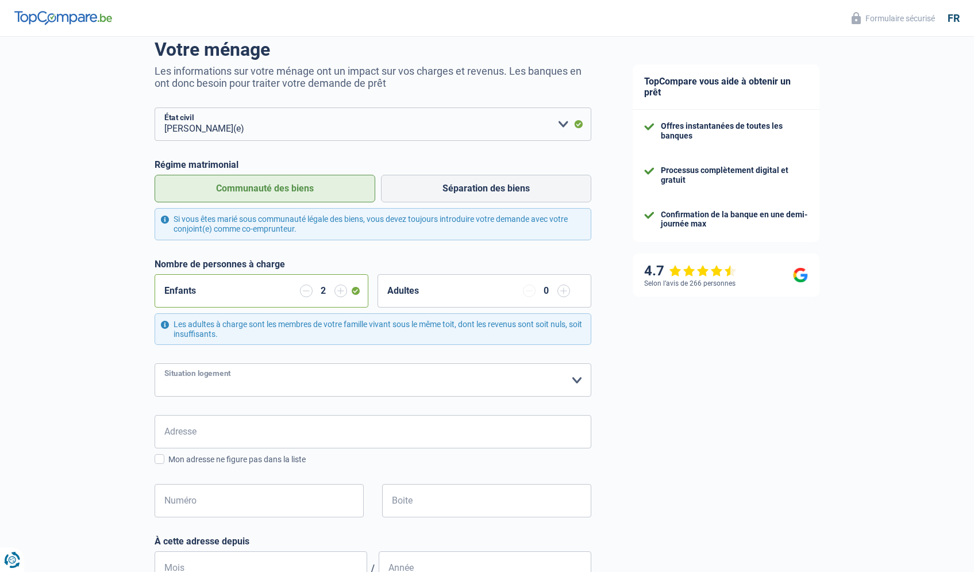
select select "ownerWithMortgage"
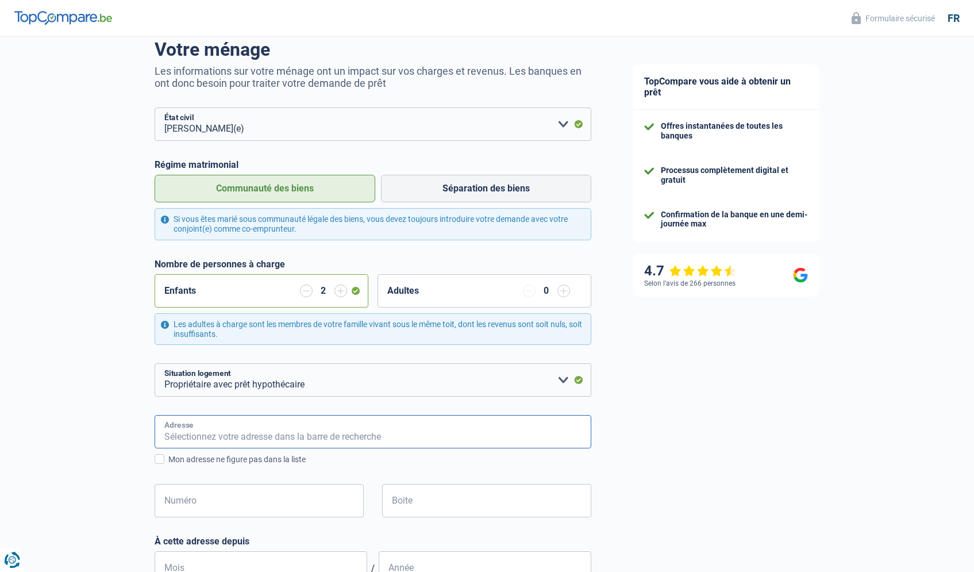
click at [221, 420] on input "Adresse" at bounding box center [373, 431] width 437 height 33
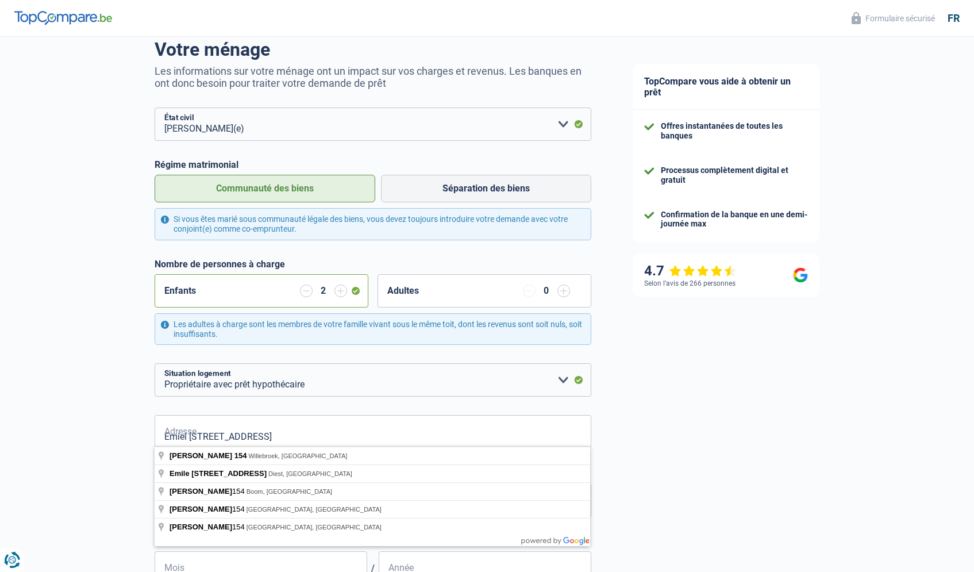
type input "Emiel Vanderveldestraat, 2830, Willebroek, BE"
type input "154"
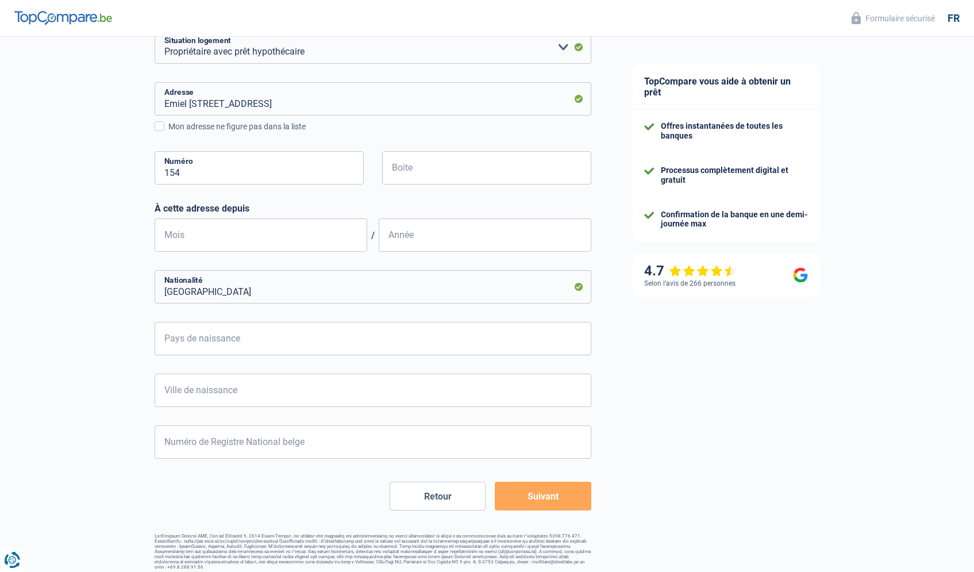
scroll to position [424, 0]
type input "09"
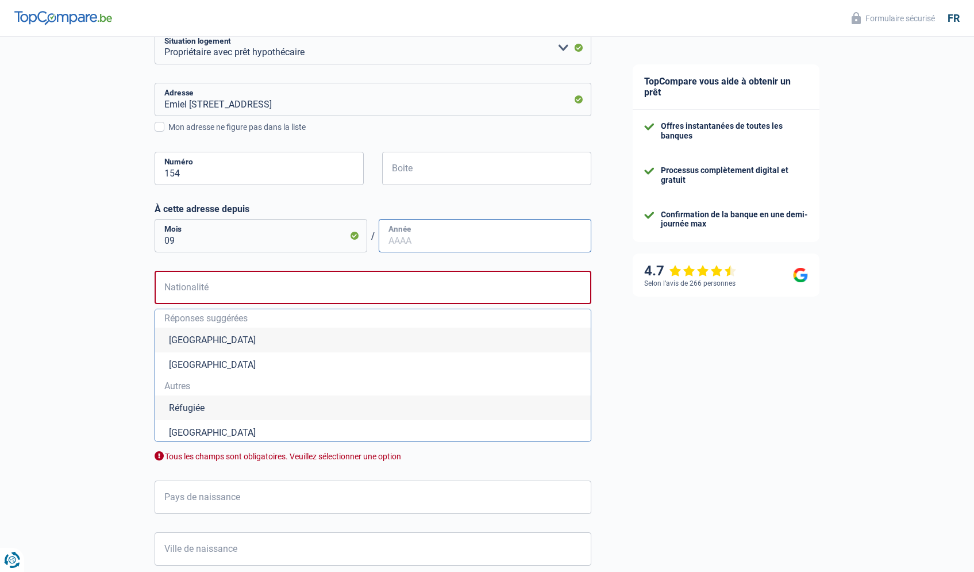
click at [398, 239] on input "Année" at bounding box center [485, 235] width 213 height 33
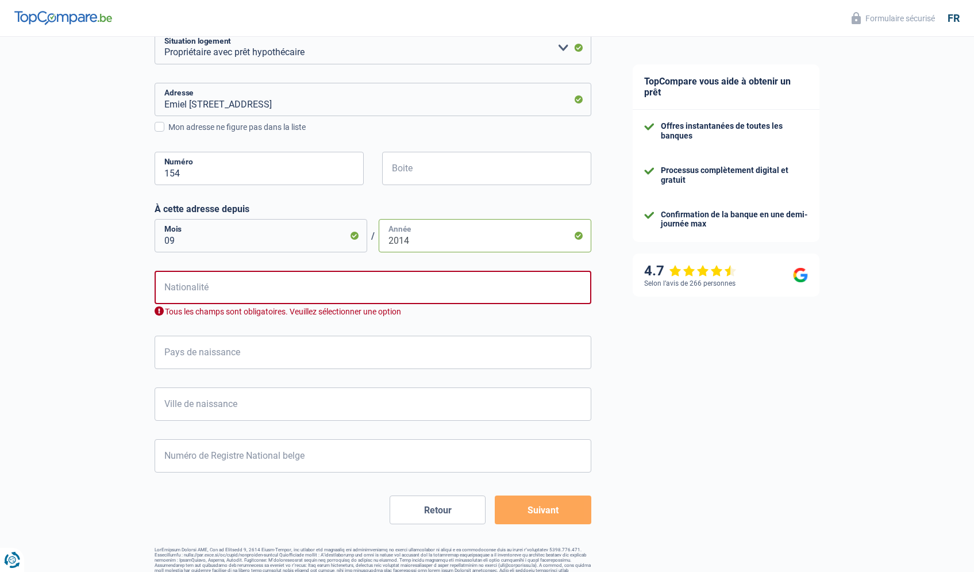
type input "2014"
click at [295, 293] on input "Nationalité" at bounding box center [373, 287] width 437 height 33
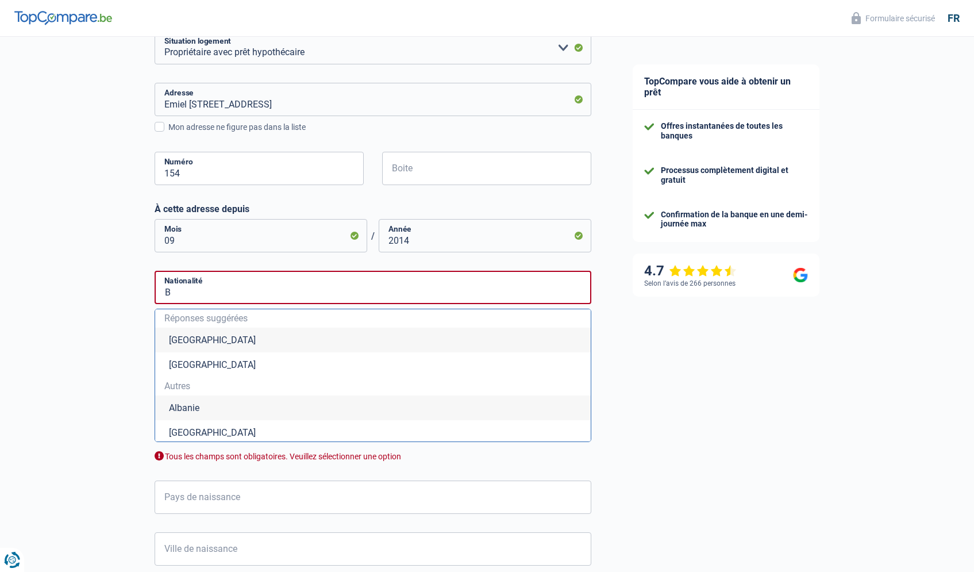
click at [245, 348] on li "Belgique" at bounding box center [373, 340] width 436 height 25
type input "Belgique"
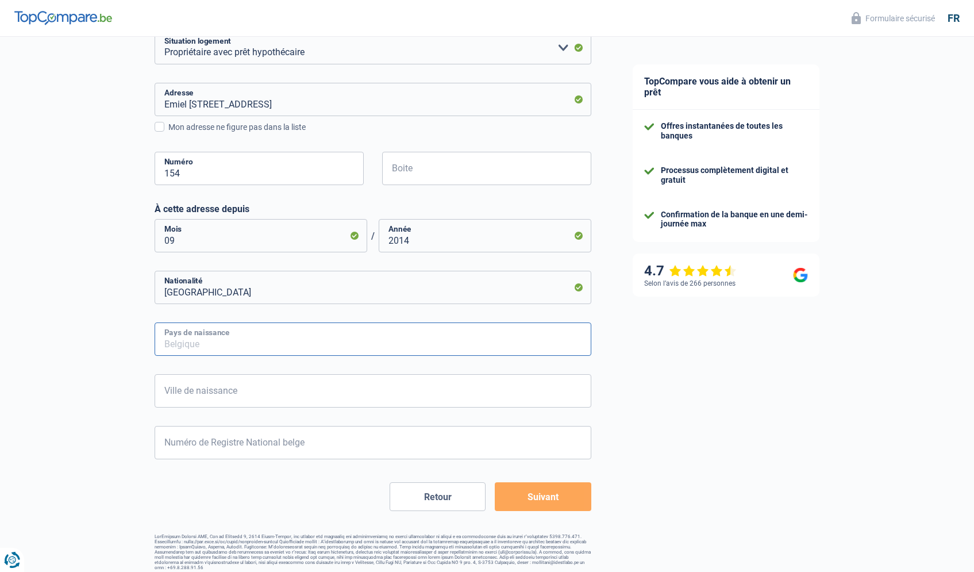
type input "B"
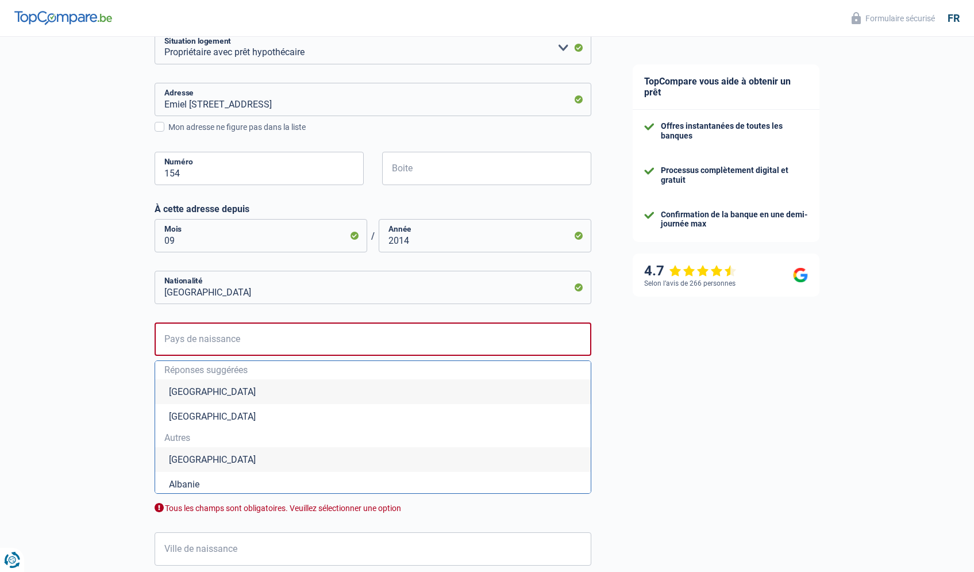
click at [217, 393] on li "Belgique" at bounding box center [373, 391] width 436 height 25
type input "Belgique"
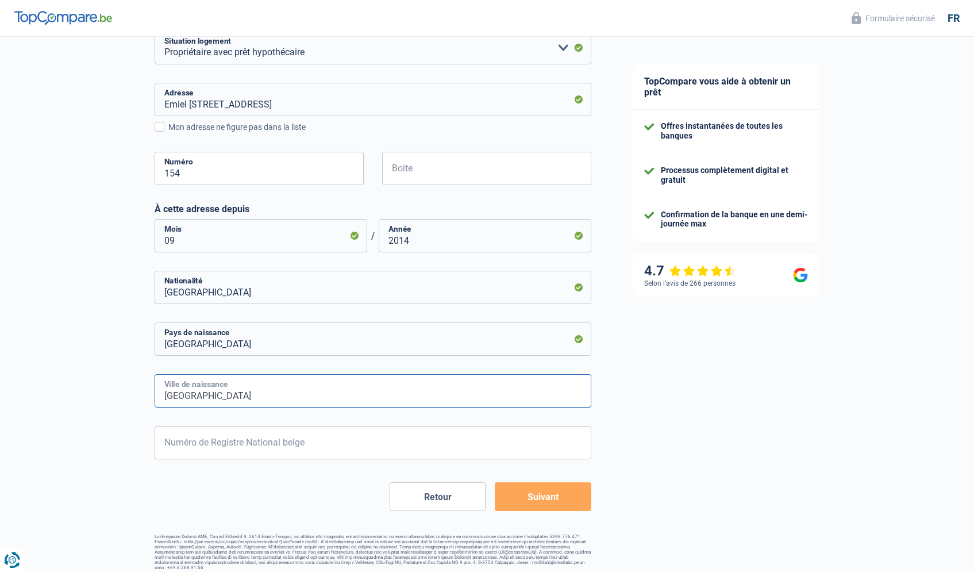
type input "Bruxelles"
type input "2"
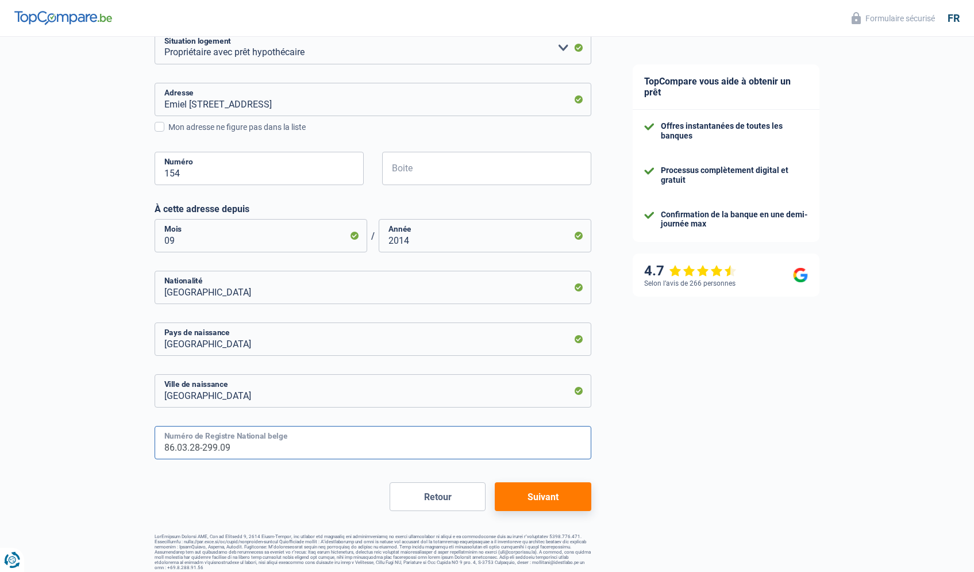
type input "86.03.28-299.09"
click at [542, 494] on button "Suivant" at bounding box center [543, 496] width 96 height 29
select select "familyAllowances"
select select "netSalary"
select select "mortgage"
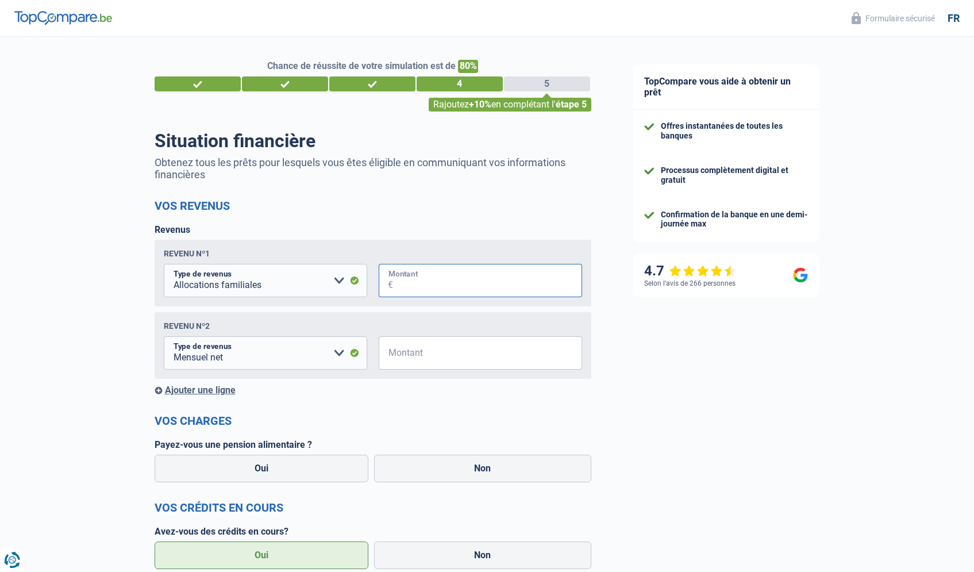
click at [424, 289] on input "Montant" at bounding box center [487, 280] width 189 height 33
type input "3"
type input "300"
click at [398, 356] on input "Montant" at bounding box center [487, 352] width 189 height 33
click at [443, 352] on input "Montant" at bounding box center [487, 352] width 189 height 33
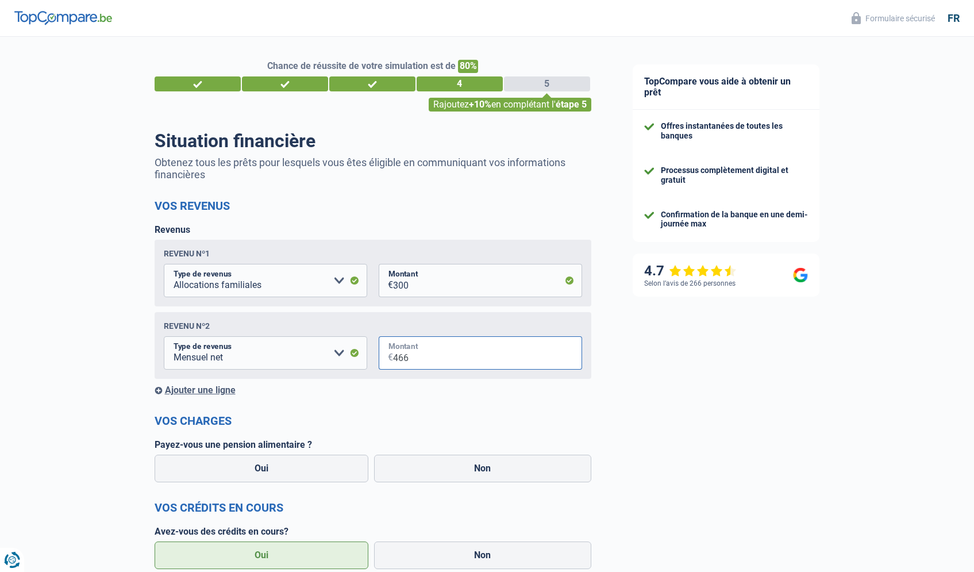
type input "4.660"
click at [209, 387] on div "Ajouter une ligne" at bounding box center [373, 390] width 437 height 11
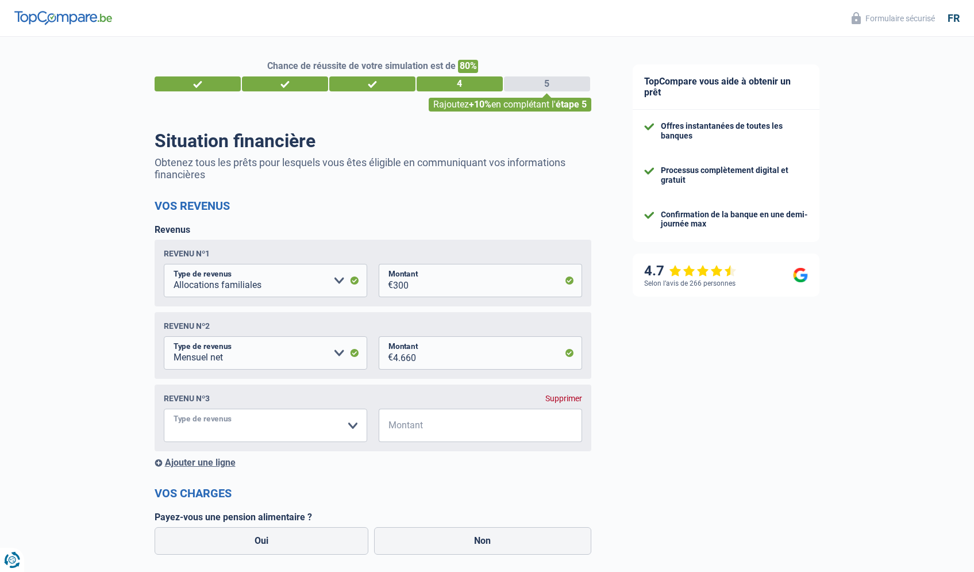
select select "rentalIncome"
click at [451, 431] on input "Montant" at bounding box center [487, 425] width 189 height 33
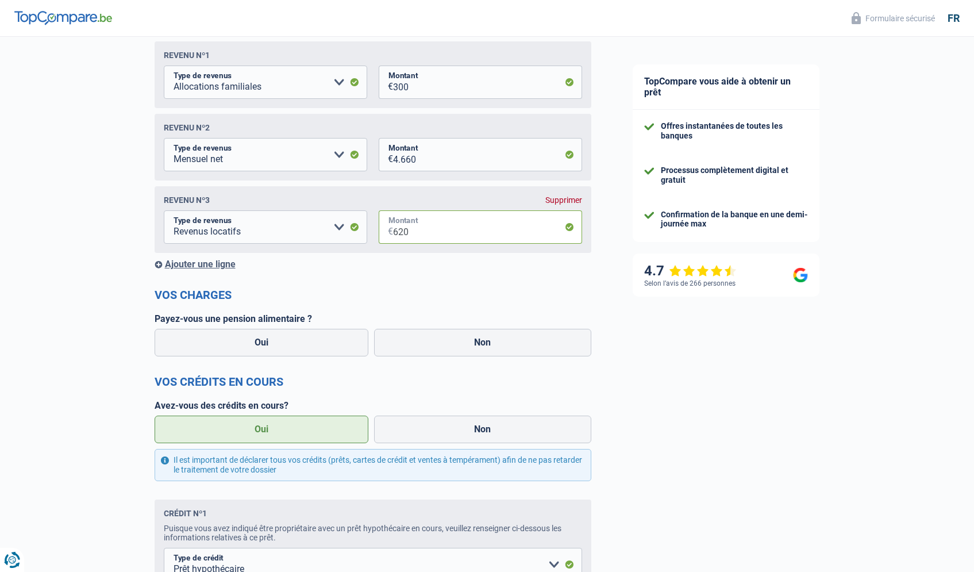
scroll to position [254, 0]
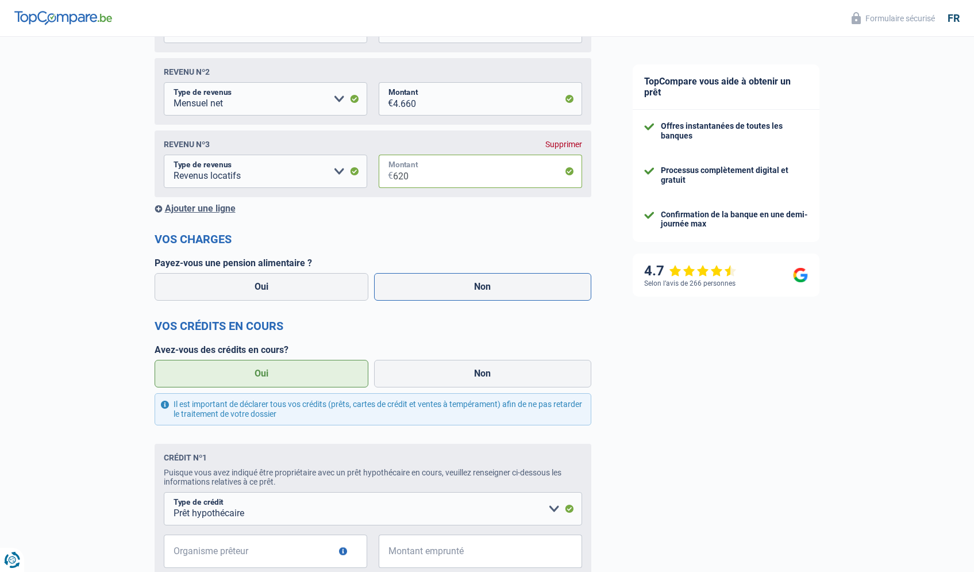
type input "620"
click at [458, 279] on label "Non" at bounding box center [482, 287] width 217 height 28
click at [458, 279] on input "Non" at bounding box center [482, 287] width 217 height 28
radio input "true"
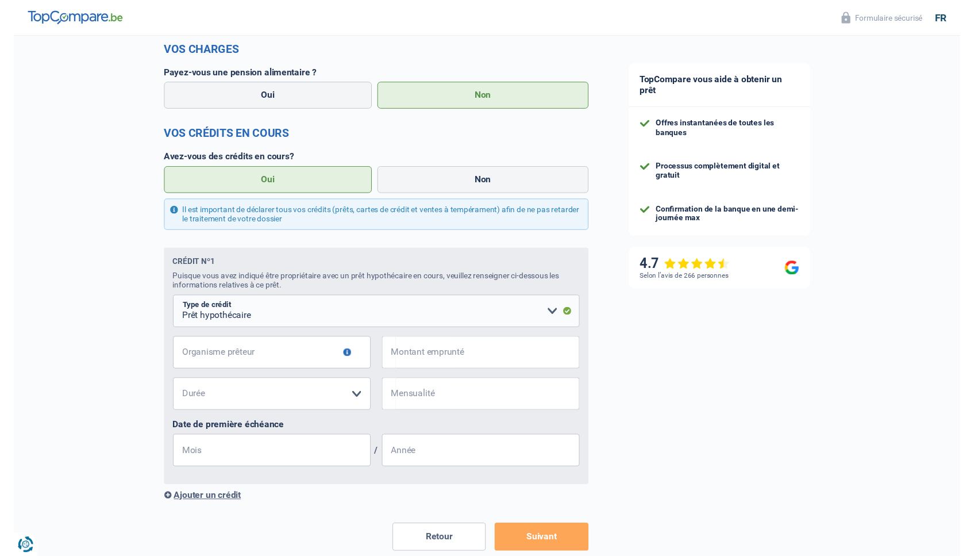
scroll to position [446, 0]
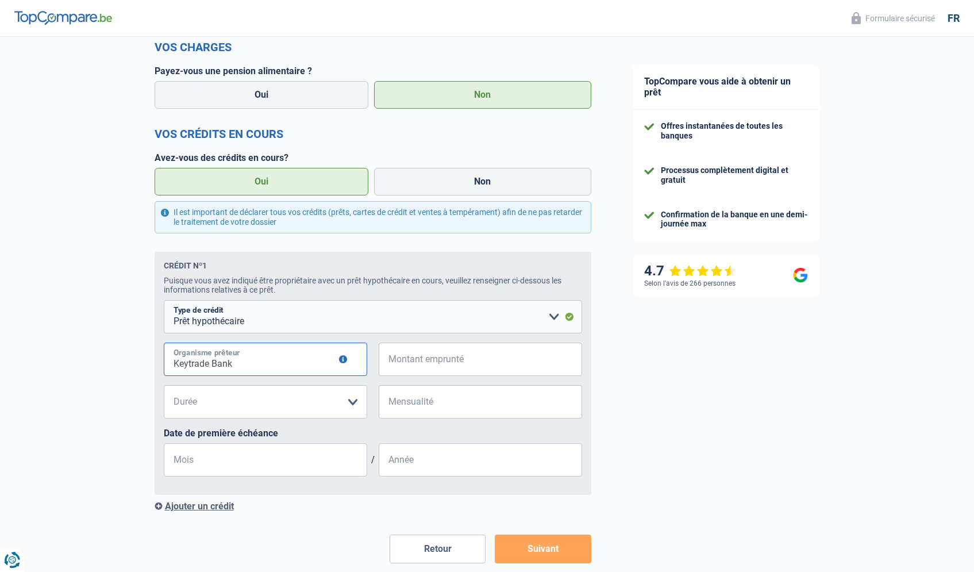
type input "Keytrade Bank"
type input "258.000"
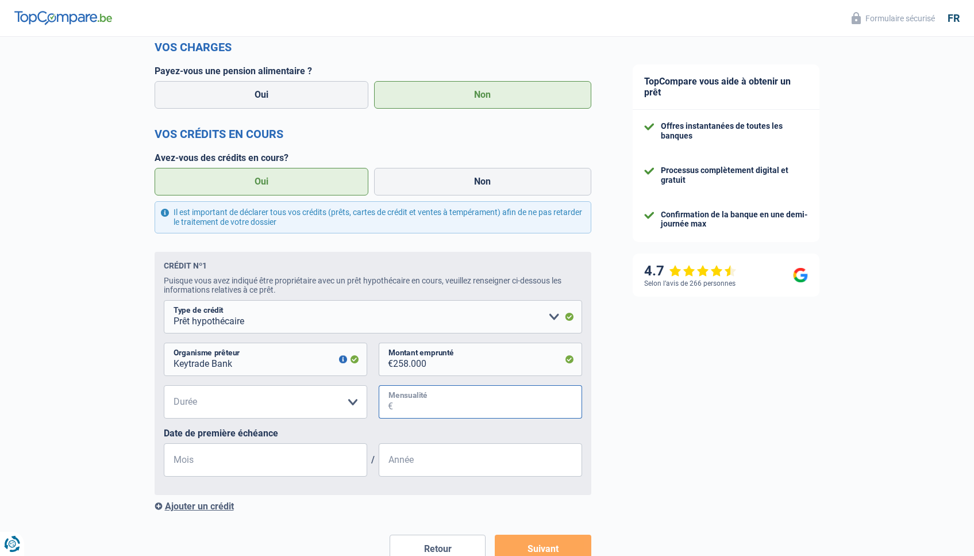
click at [402, 396] on input "Mensualité" at bounding box center [487, 401] width 189 height 33
type input "1.389"
type input "11"
type input "2017"
select select "180"
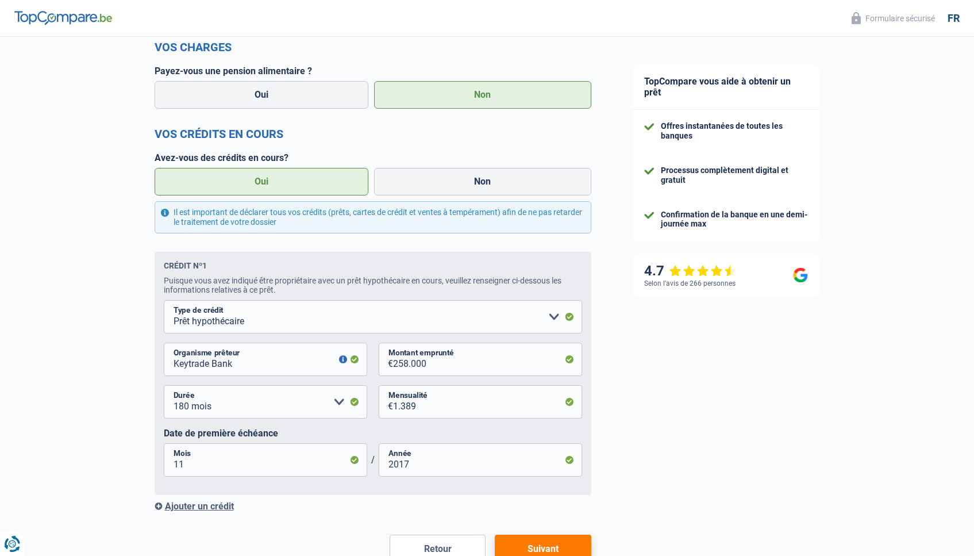
click at [540, 550] on button "Suivant" at bounding box center [543, 549] width 96 height 29
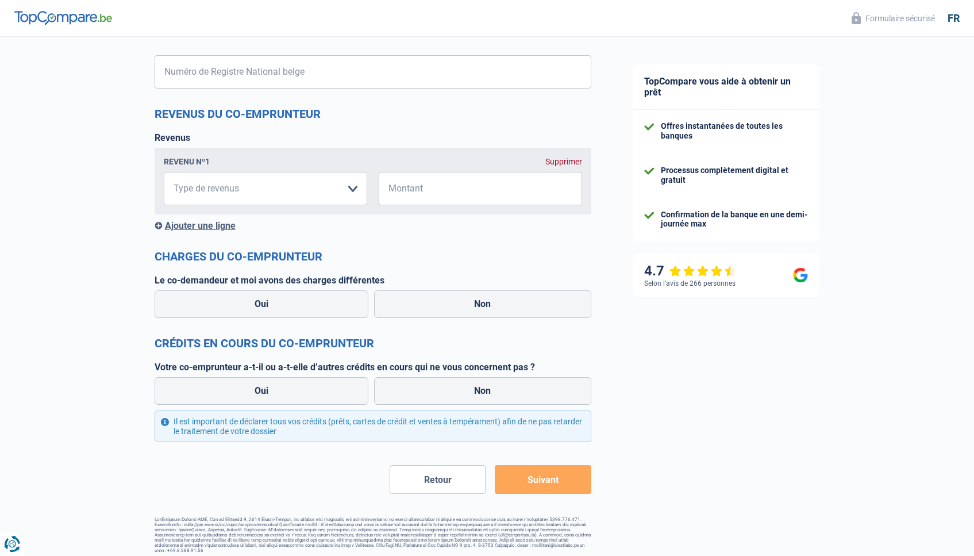
scroll to position [669, 0]
click at [437, 308] on label "Non" at bounding box center [482, 305] width 217 height 28
click at [437, 308] on input "Non" at bounding box center [482, 305] width 217 height 28
radio input "true"
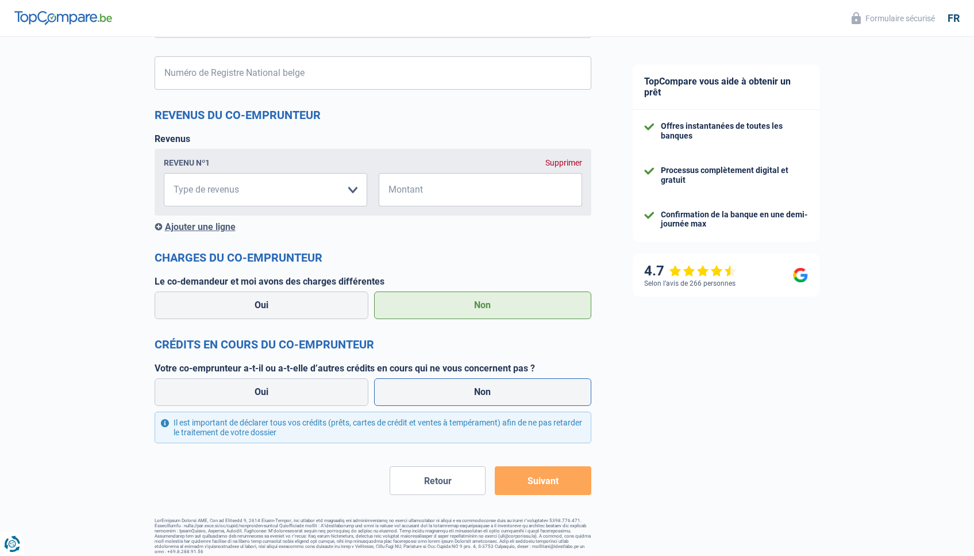
click at [404, 390] on label "Non" at bounding box center [482, 392] width 217 height 28
click at [404, 390] on input "Non" at bounding box center [482, 392] width 217 height 28
radio input "true"
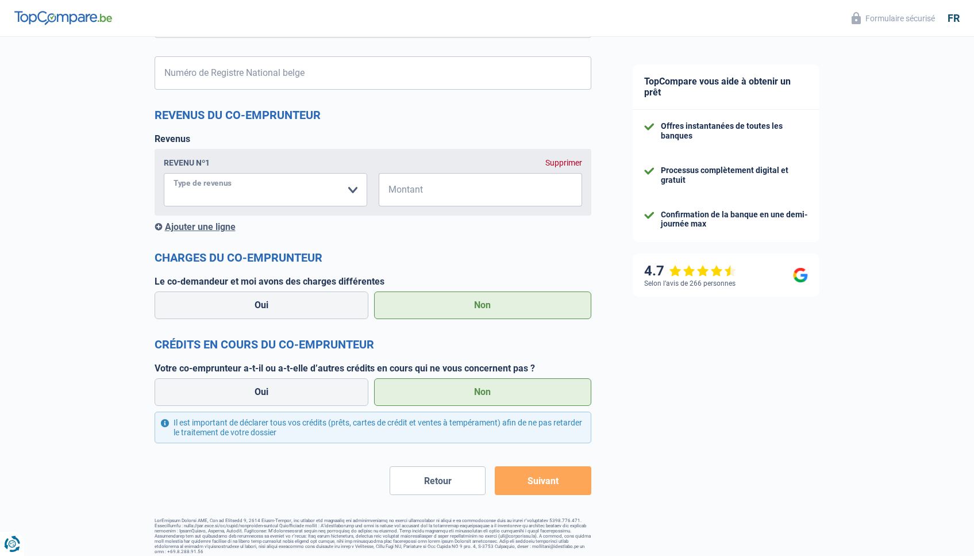
select select "netSalary"
click at [379, 197] on span "€" at bounding box center [386, 189] width 14 height 33
click at [399, 191] on input "Montant" at bounding box center [487, 189] width 189 height 33
type input "0"
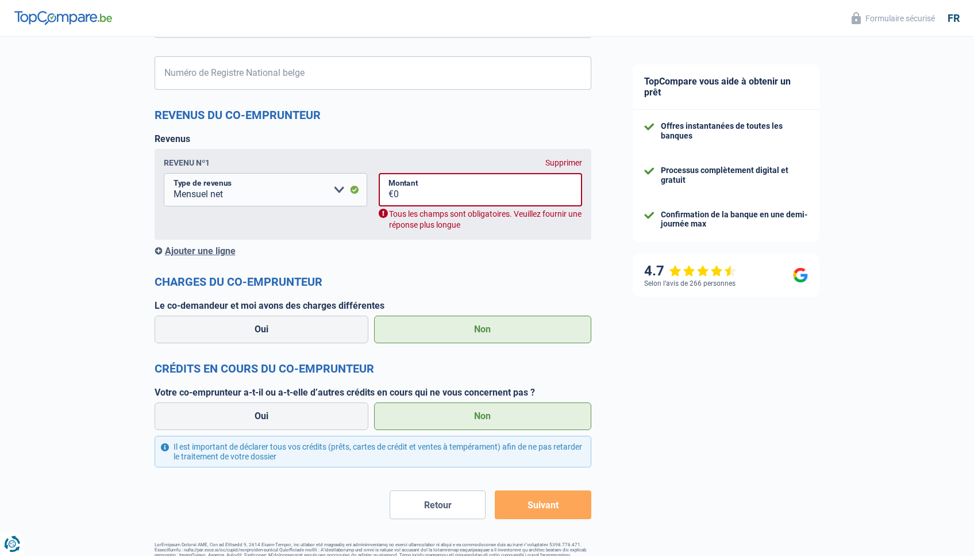
click at [448, 243] on div "Revenus Revenu nº1 Supprimer Allocation d'handicap Allocations chômage Allocati…" at bounding box center [373, 194] width 437 height 123
select select "familyAllowances"
click at [422, 185] on input "0" at bounding box center [488, 189] width 189 height 33
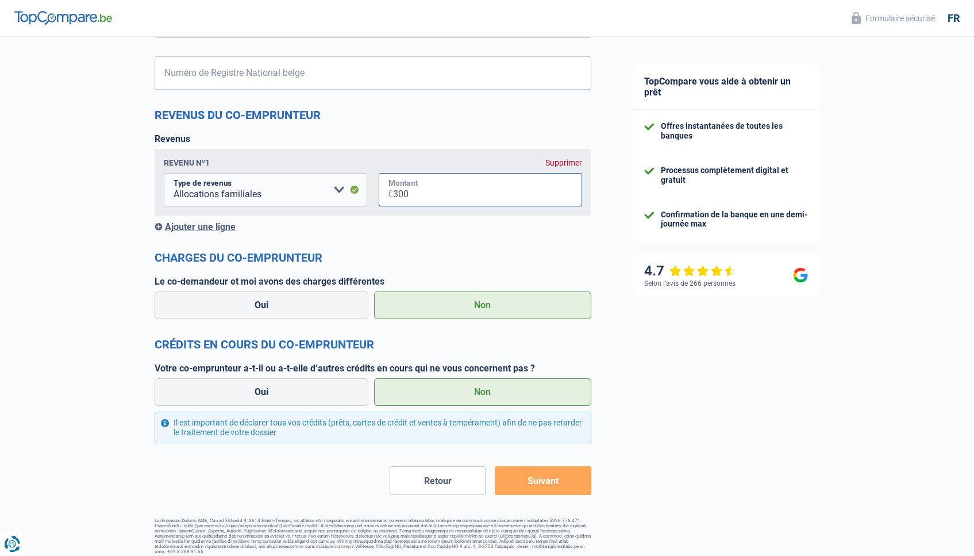
type input "300"
click at [451, 232] on form "Prénom Tous les champs sont obligatoires. Veuillez fournir une réponse plus lon…" at bounding box center [373, 6] width 437 height 977
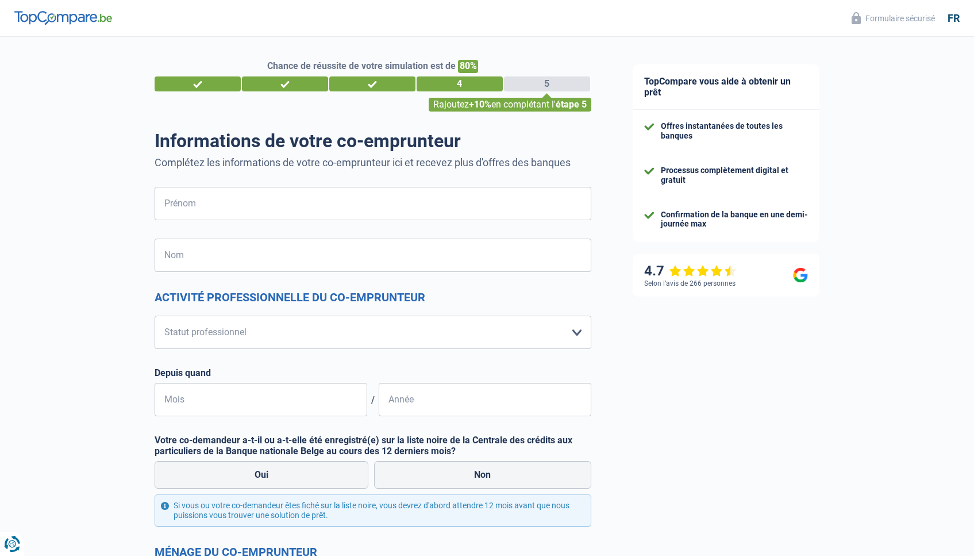
scroll to position [0, 0]
type input "S"
type input "Soukaina"
type input "Inayeouan"
select select "housewife"
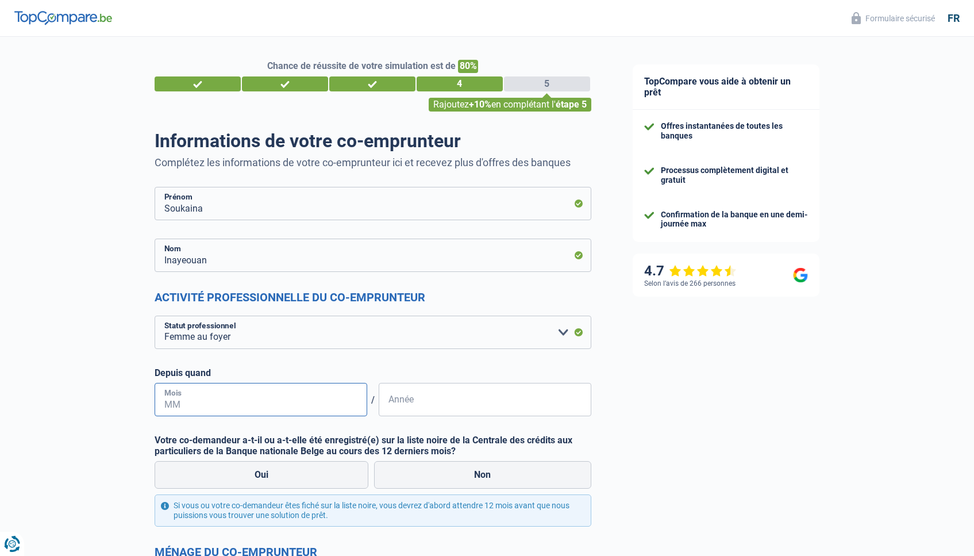
click at [228, 396] on input "Mois" at bounding box center [261, 399] width 213 height 33
click at [220, 402] on input "Mois" at bounding box center [261, 399] width 213 height 33
type input "12"
type input "2022"
click at [457, 480] on label "Non" at bounding box center [482, 475] width 217 height 28
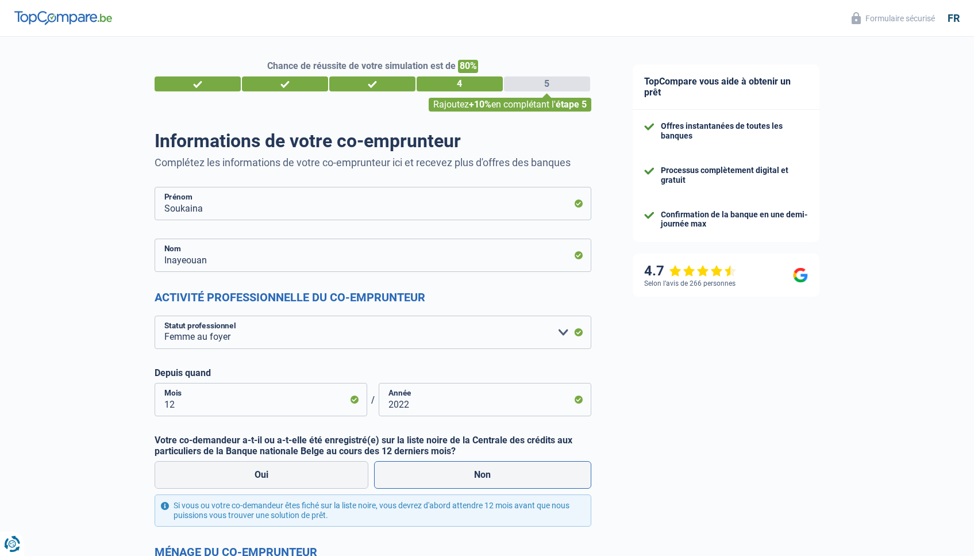
click at [457, 480] on input "Non" at bounding box center [482, 475] width 217 height 28
radio input "true"
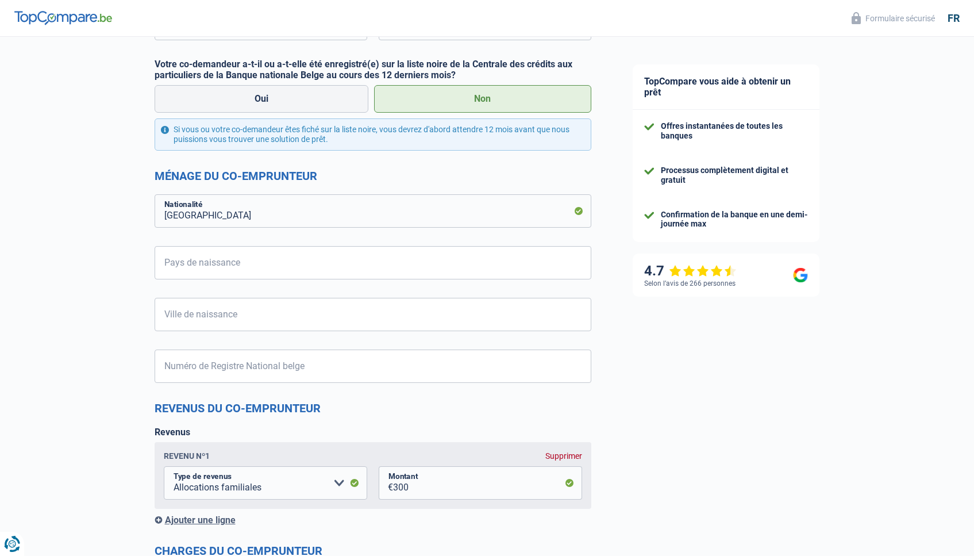
scroll to position [377, 0]
click at [426, 219] on input "Belgique" at bounding box center [373, 210] width 437 height 33
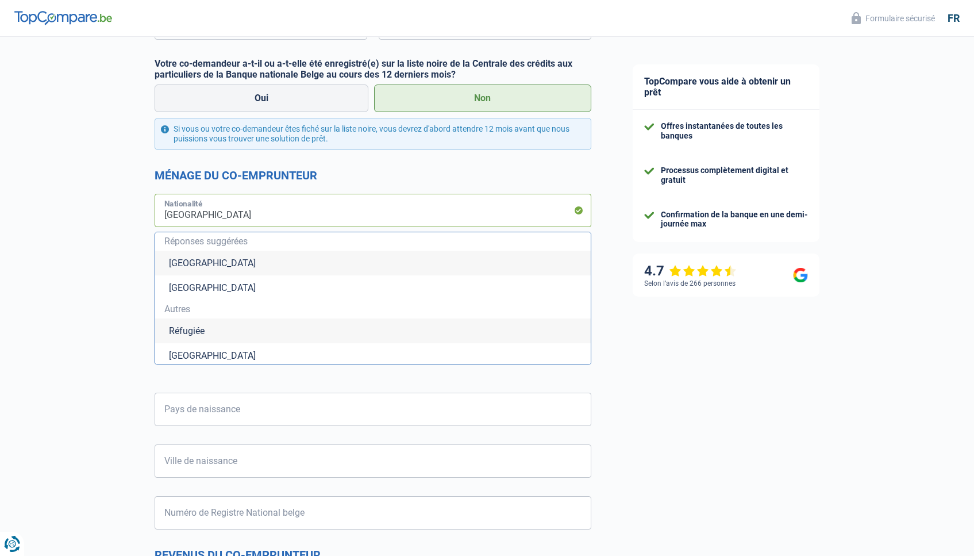
type input "Belgiquem"
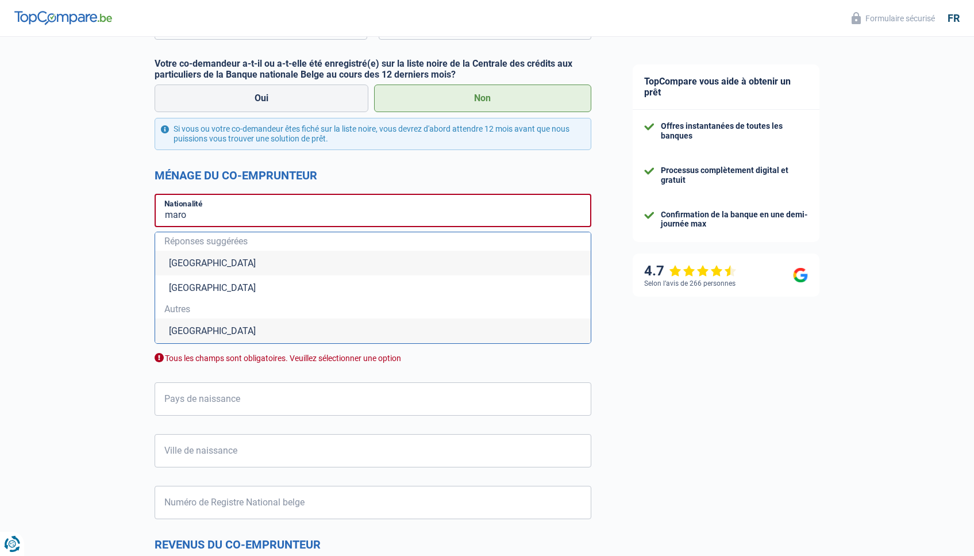
click at [187, 325] on li "Maroc" at bounding box center [373, 330] width 436 height 25
type input "Maroc"
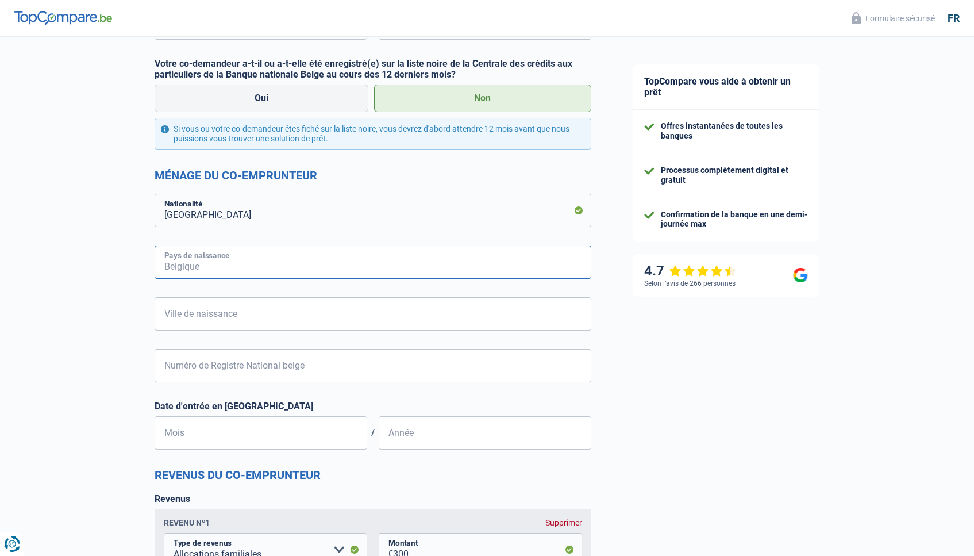
type input "M"
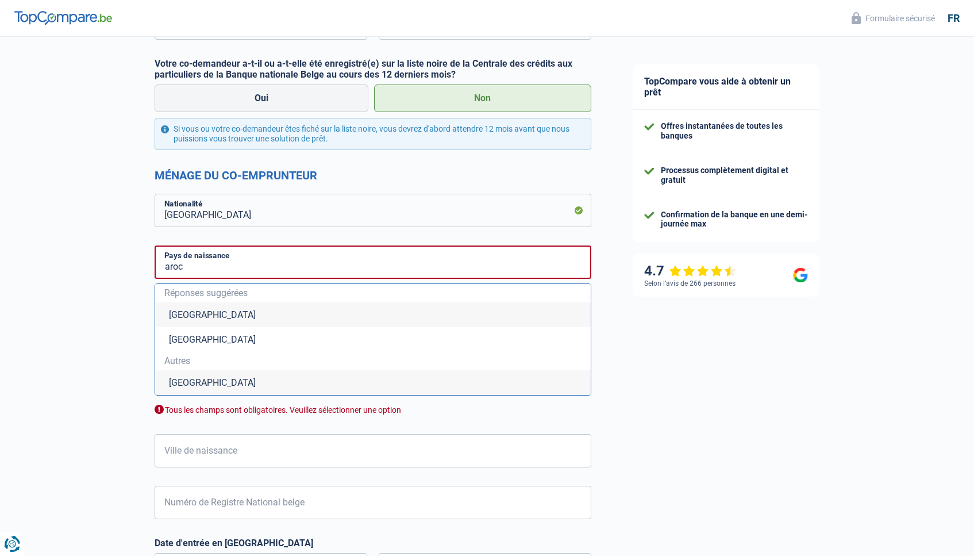
click at [187, 386] on li "Maroc" at bounding box center [373, 382] width 436 height 25
type input "Maroc"
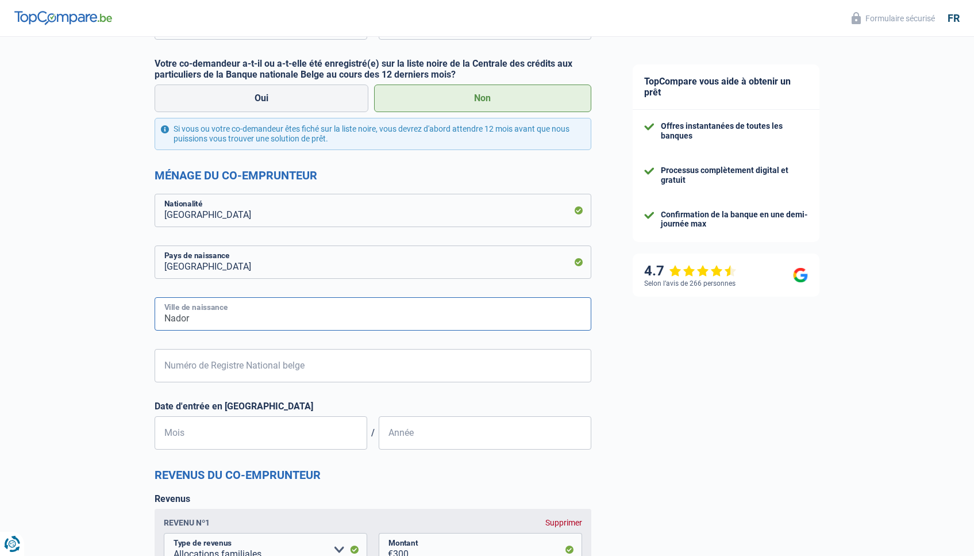
type input "Nador"
click at [237, 425] on input "Mois" at bounding box center [261, 432] width 213 height 33
type input "08"
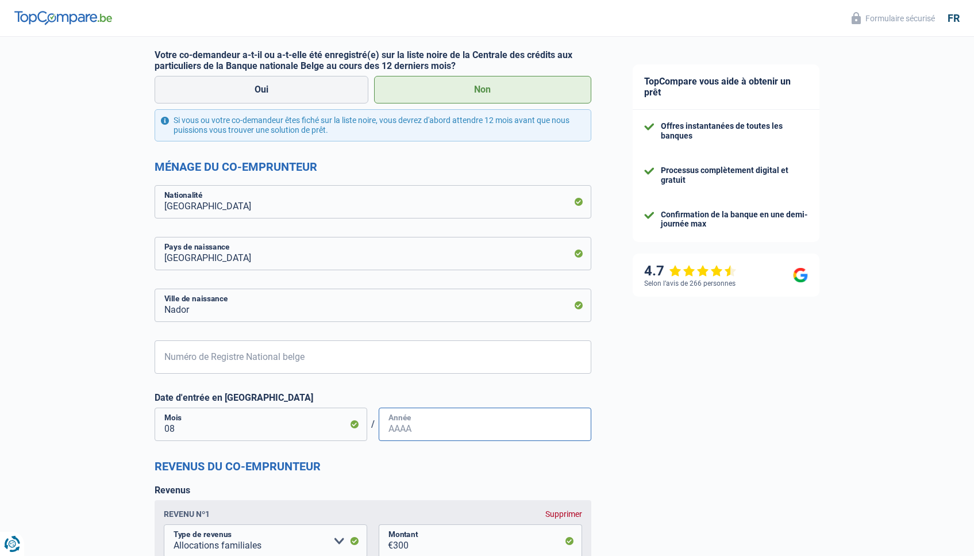
click at [437, 430] on input "Année" at bounding box center [485, 424] width 213 height 33
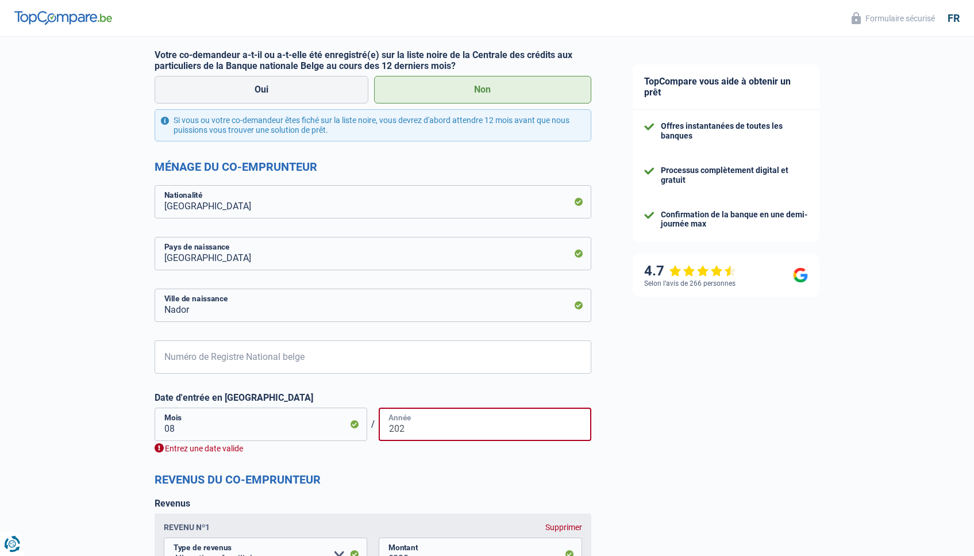
type input "202"
click at [288, 428] on input "08" at bounding box center [261, 424] width 213 height 33
type input "08"
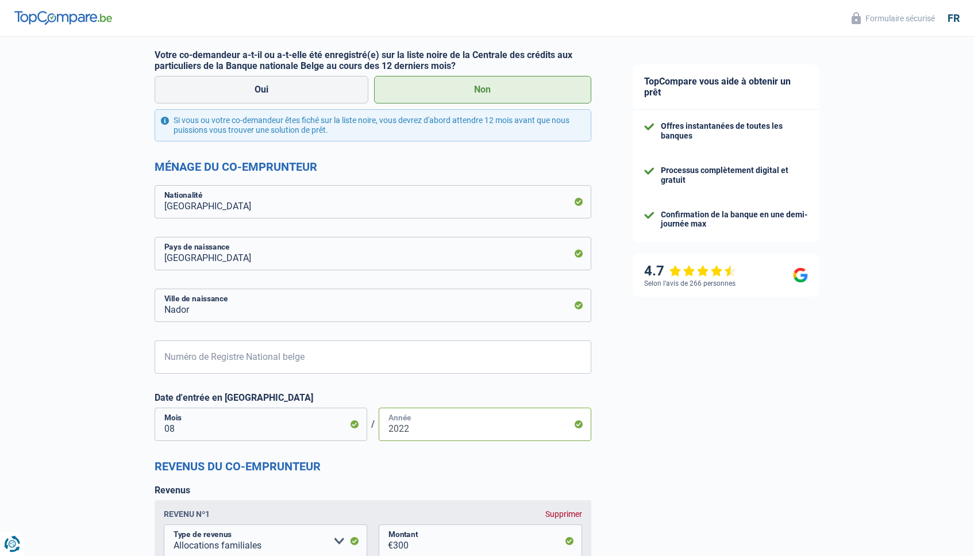
type input "2022"
click at [556, 364] on input "Numéro de Registre National belge" at bounding box center [373, 356] width 437 height 33
click at [677, 386] on div "TopCompare vous aide à obtenir un prêt Offres instantanées de toutes les banque…" at bounding box center [793, 283] width 363 height 1263
click at [385, 352] on input "Numéro de Registre National belge" at bounding box center [373, 356] width 437 height 33
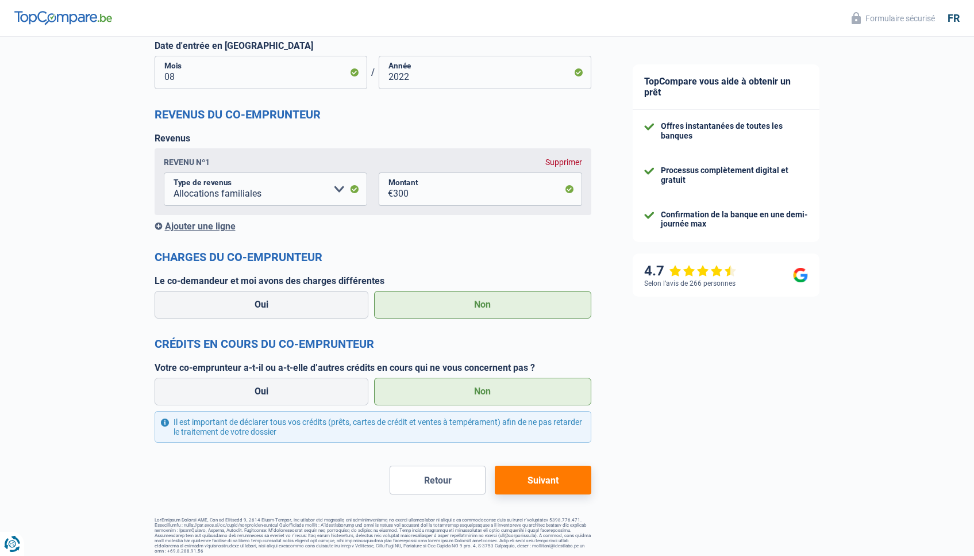
scroll to position [736, 0]
type input "92.02.22-608.96"
click at [465, 486] on button "Retour" at bounding box center [438, 480] width 96 height 29
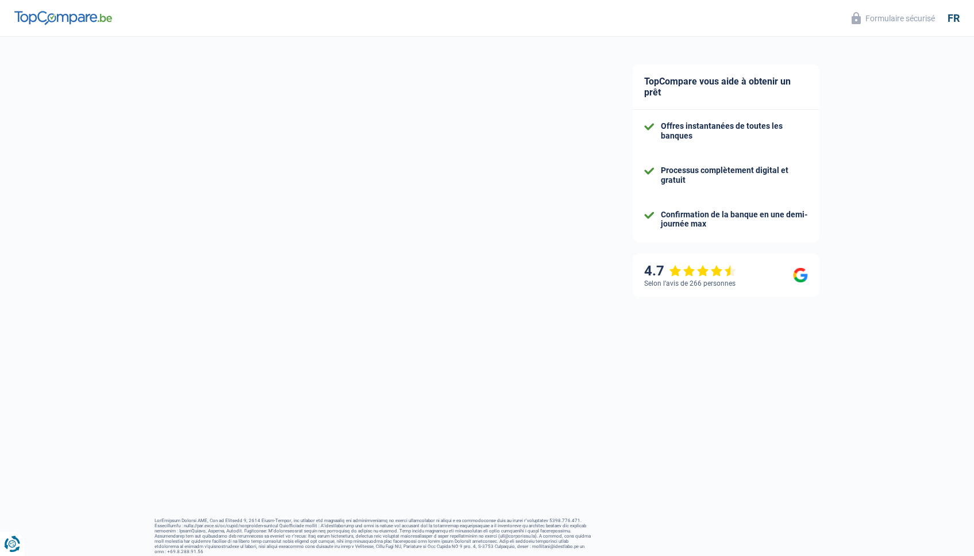
select select "familyAllowances"
select select "netSalary"
select select "rentalIncome"
select select "mortgage"
select select "180"
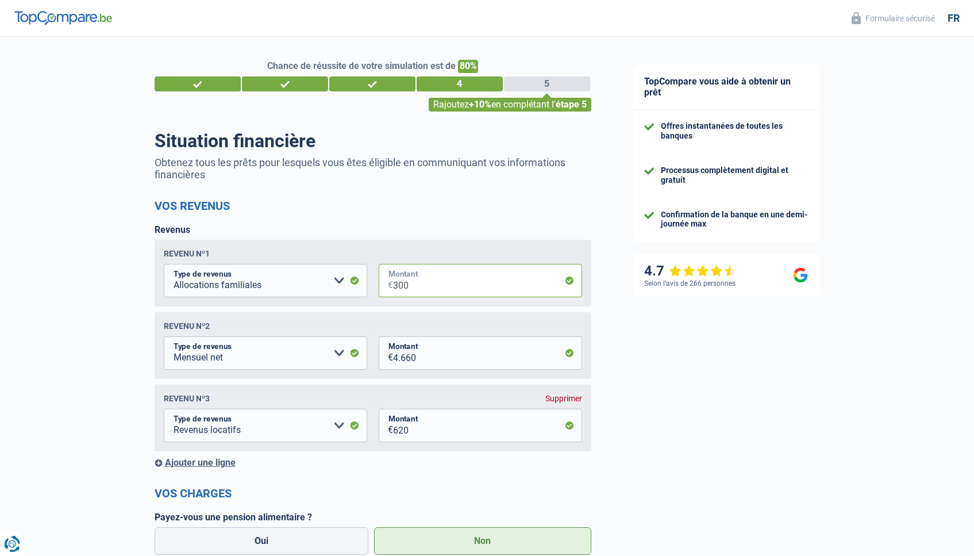
click at [433, 282] on input "300" at bounding box center [487, 280] width 189 height 33
type input "0"
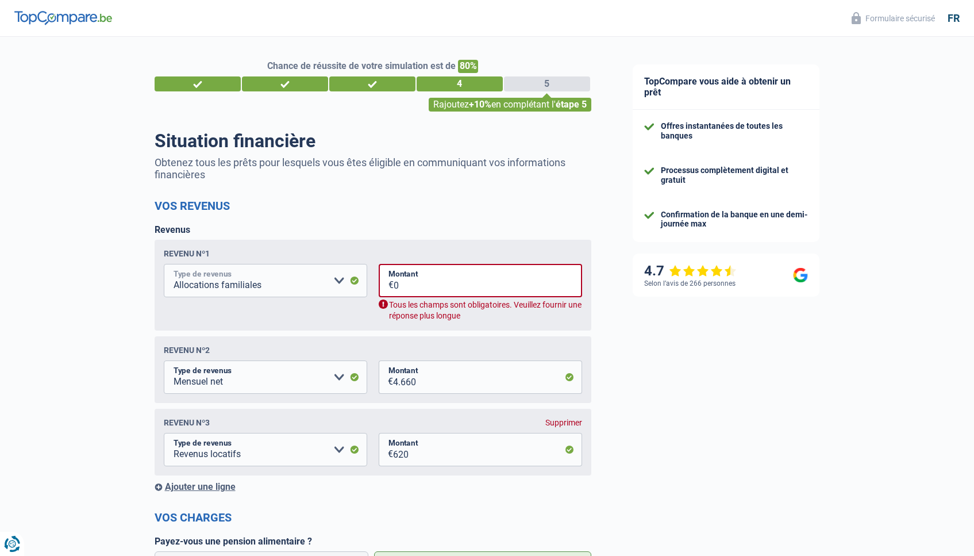
select select "rentalIncome"
click at [402, 283] on input "0" at bounding box center [488, 280] width 189 height 33
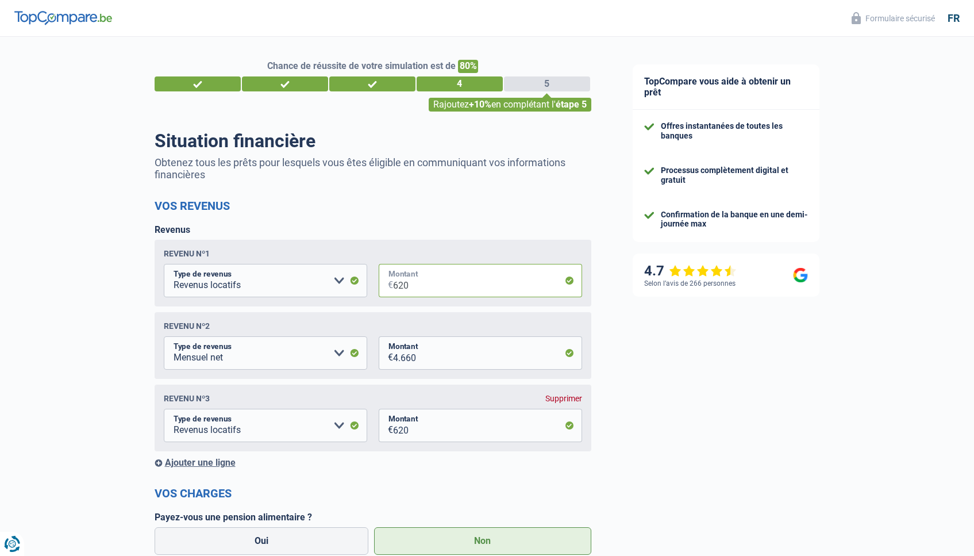
type input "620"
click at [570, 401] on div "Supprimer" at bounding box center [564, 398] width 37 height 9
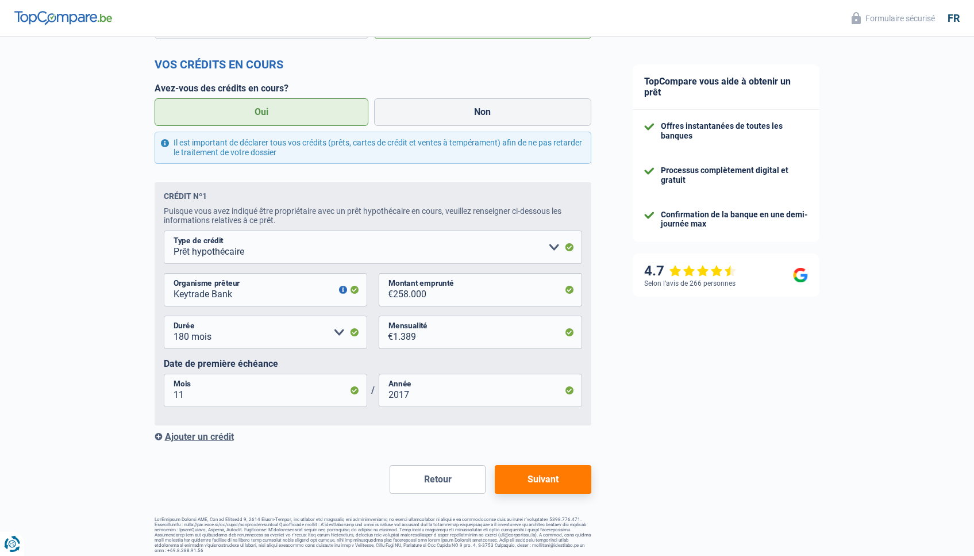
scroll to position [443, 0]
click at [552, 490] on button "Suivant" at bounding box center [543, 480] width 96 height 29
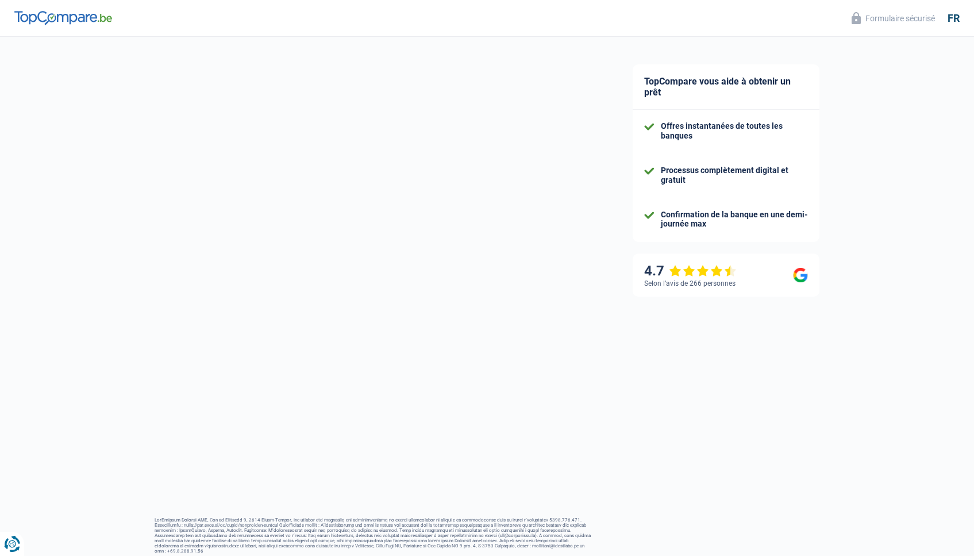
select select "housewife"
select select "familyAllowances"
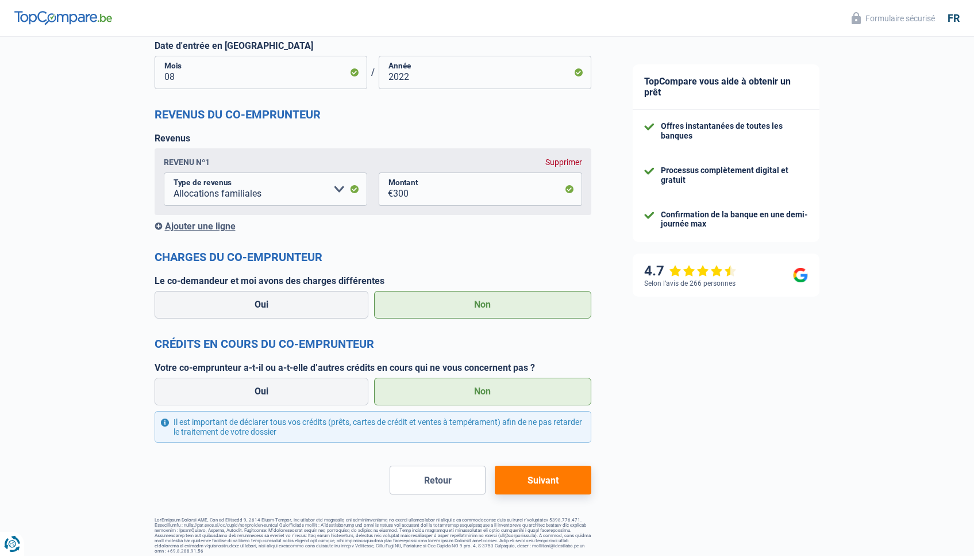
scroll to position [736, 0]
click at [555, 485] on button "Suivant" at bounding box center [543, 480] width 96 height 29
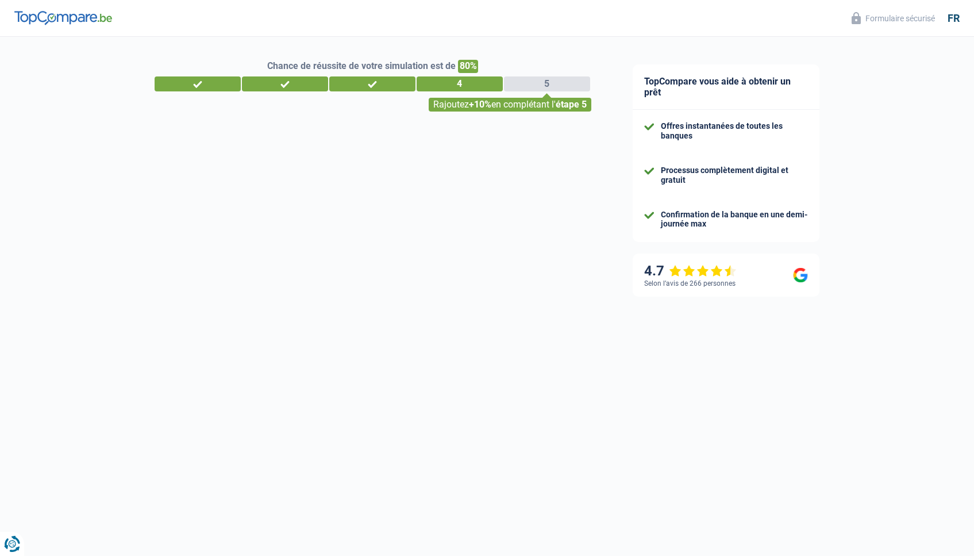
select select "120"
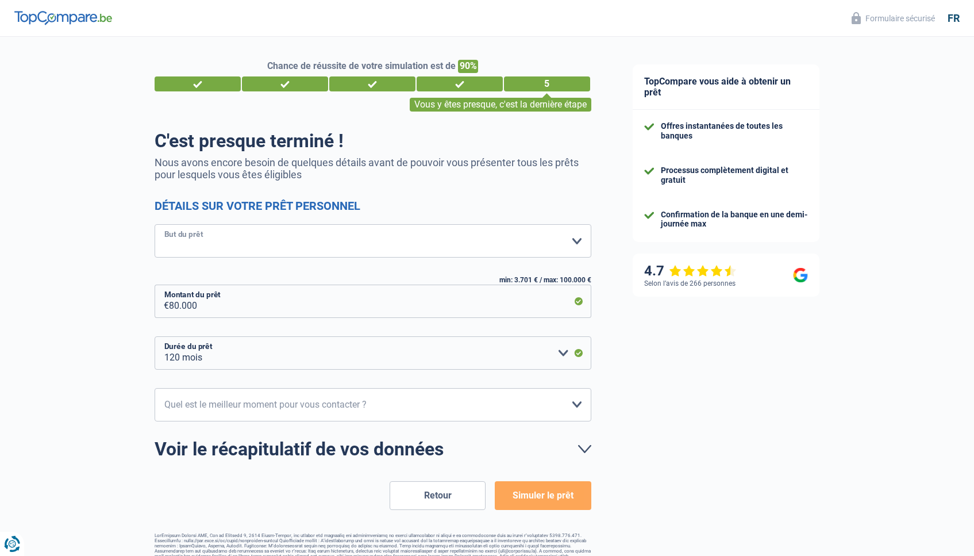
select select "renovatingAbroad"
select select "10-12"
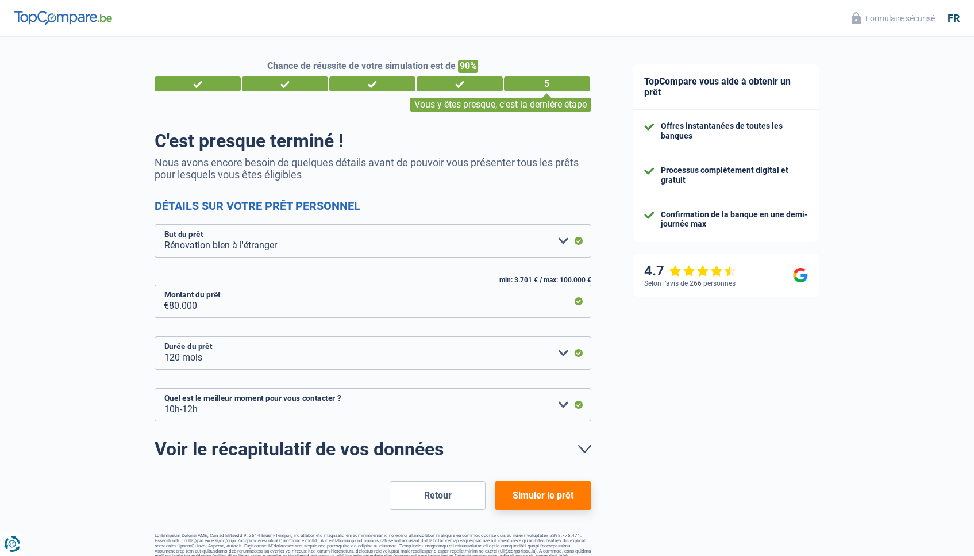
click at [528, 489] on button "Simuler le prêt" at bounding box center [543, 495] width 96 height 29
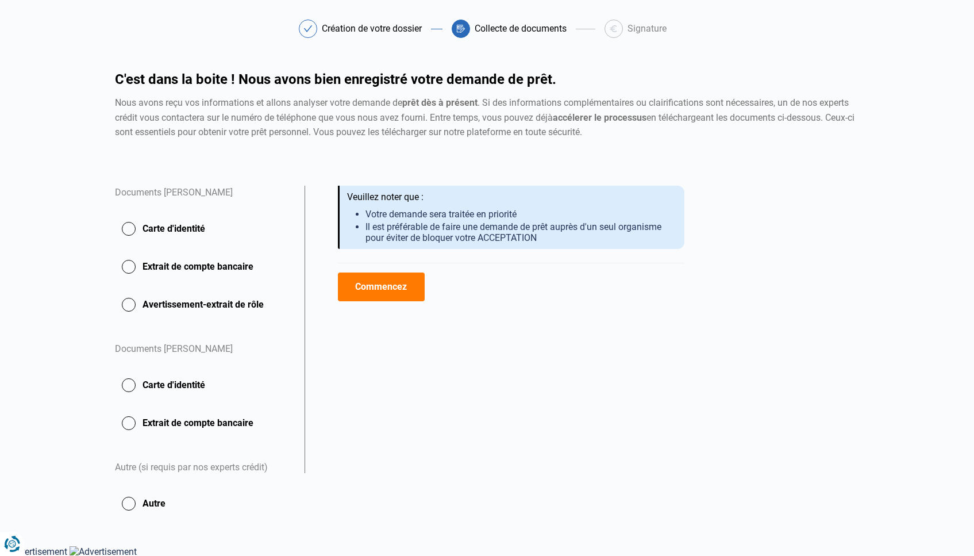
scroll to position [42, 0]
click at [528, 489] on div "Documents Ali Arrass Carte d'identité Extrait de compte bancaire Avertissement-…" at bounding box center [487, 352] width 759 height 332
click at [311, 30] on icon at bounding box center [308, 29] width 9 height 7
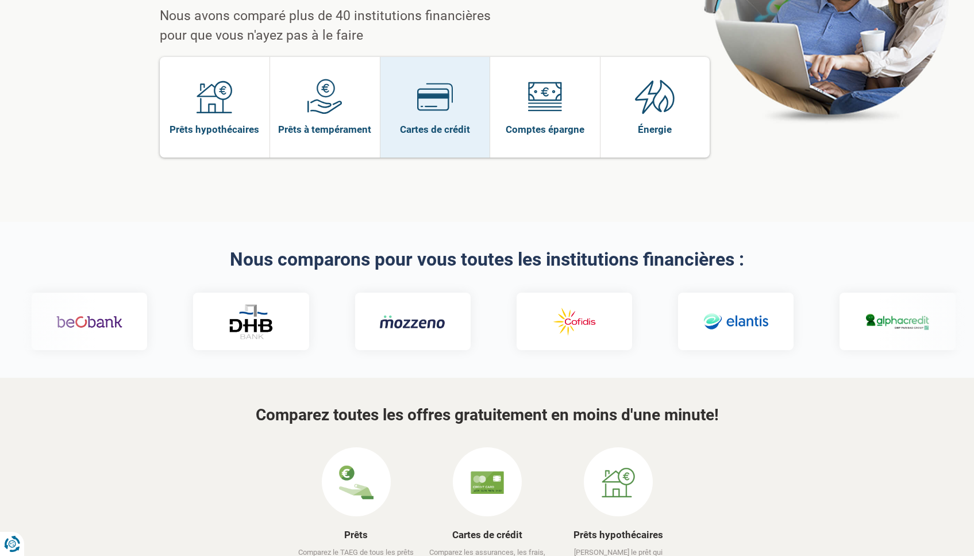
scroll to position [248, 0]
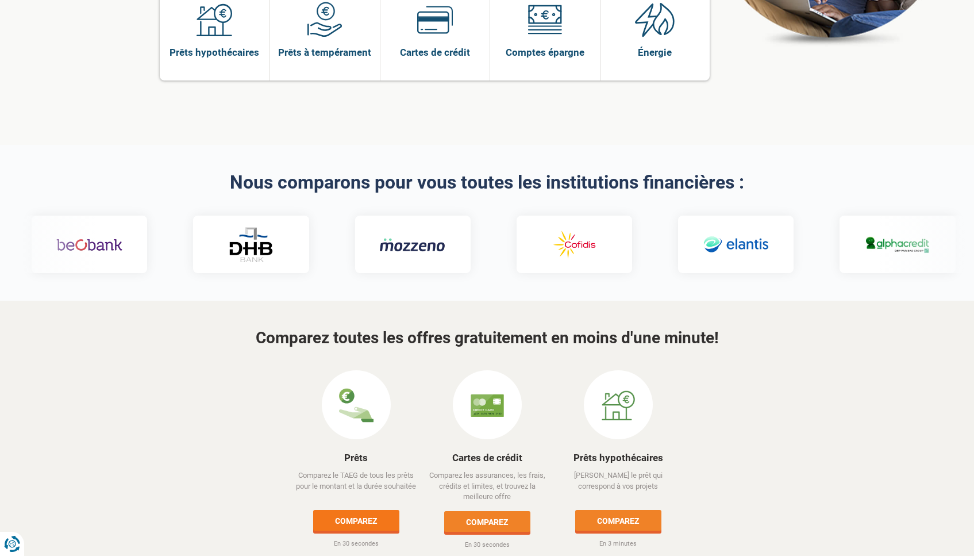
click at [355, 510] on link "Comparez" at bounding box center [356, 520] width 86 height 21
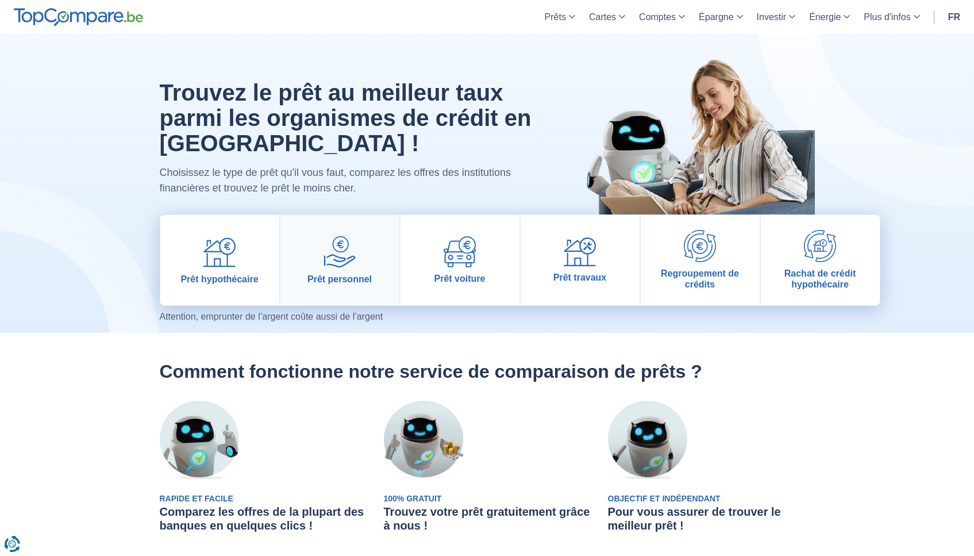
click at [340, 248] on img at bounding box center [340, 252] width 32 height 32
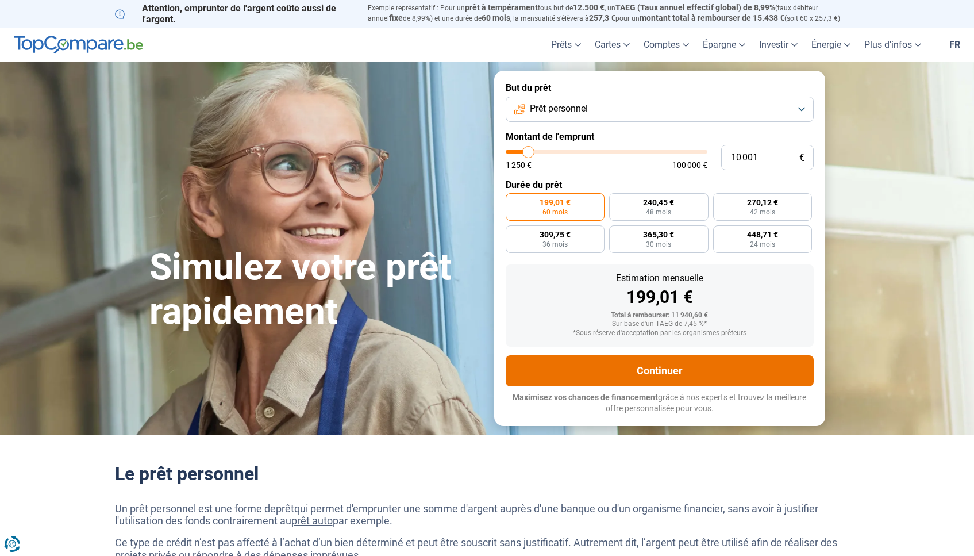
click at [598, 367] on button "Continuer" at bounding box center [660, 370] width 308 height 31
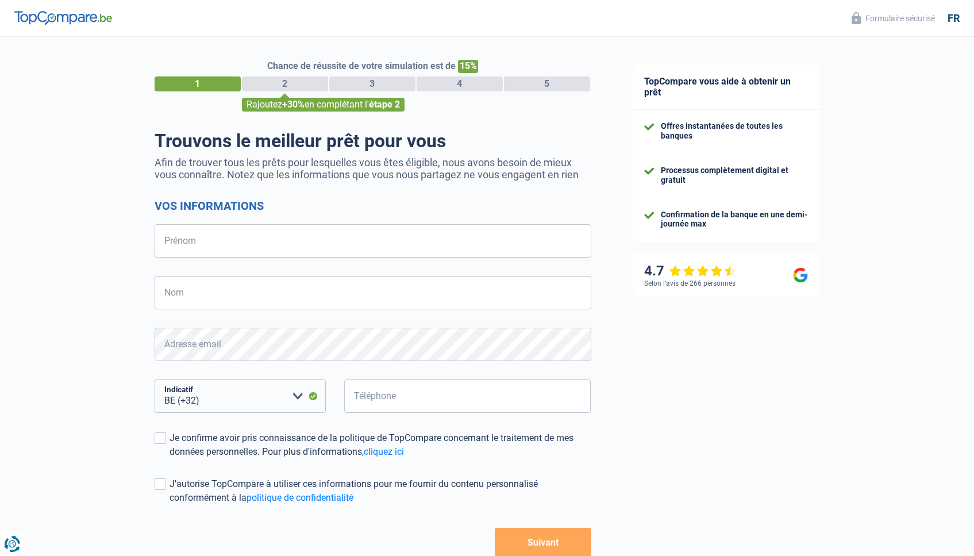
select select "32"
